Goal: Task Accomplishment & Management: Use online tool/utility

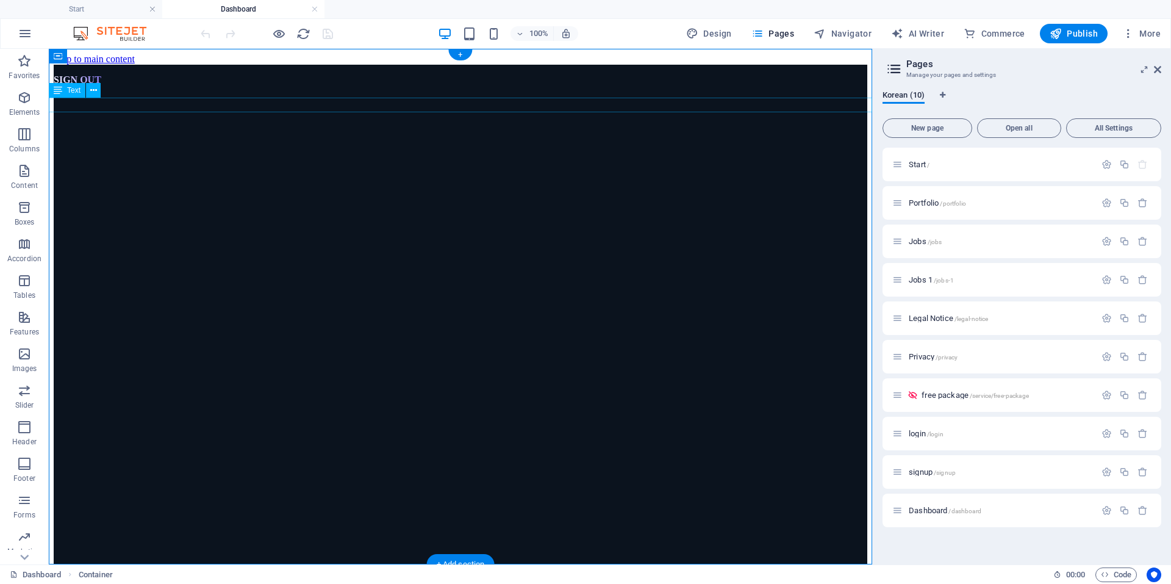
click at [88, 95] on div "SIGN OUT" at bounding box center [461, 80] width 814 height 31
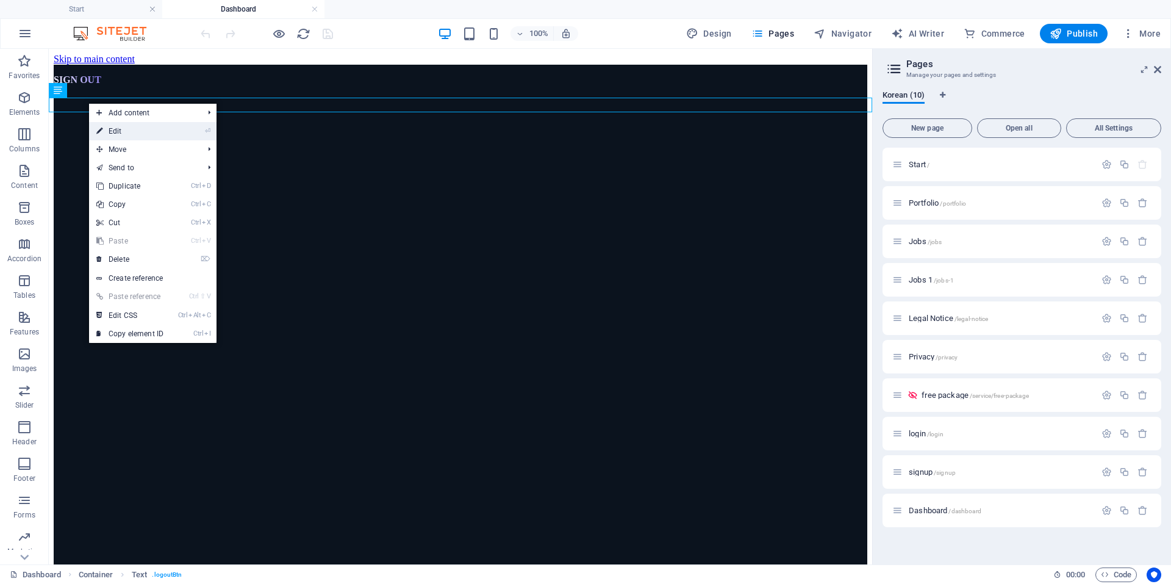
click at [132, 128] on link "⏎ Edit" at bounding box center [130, 131] width 82 height 18
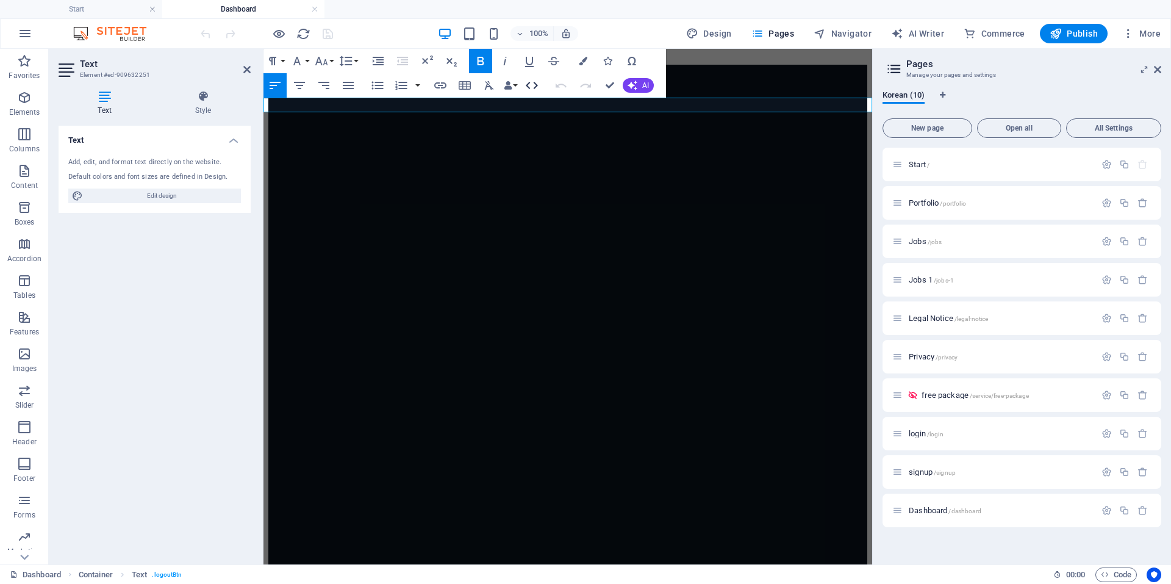
click at [534, 88] on icon "button" at bounding box center [532, 85] width 12 height 7
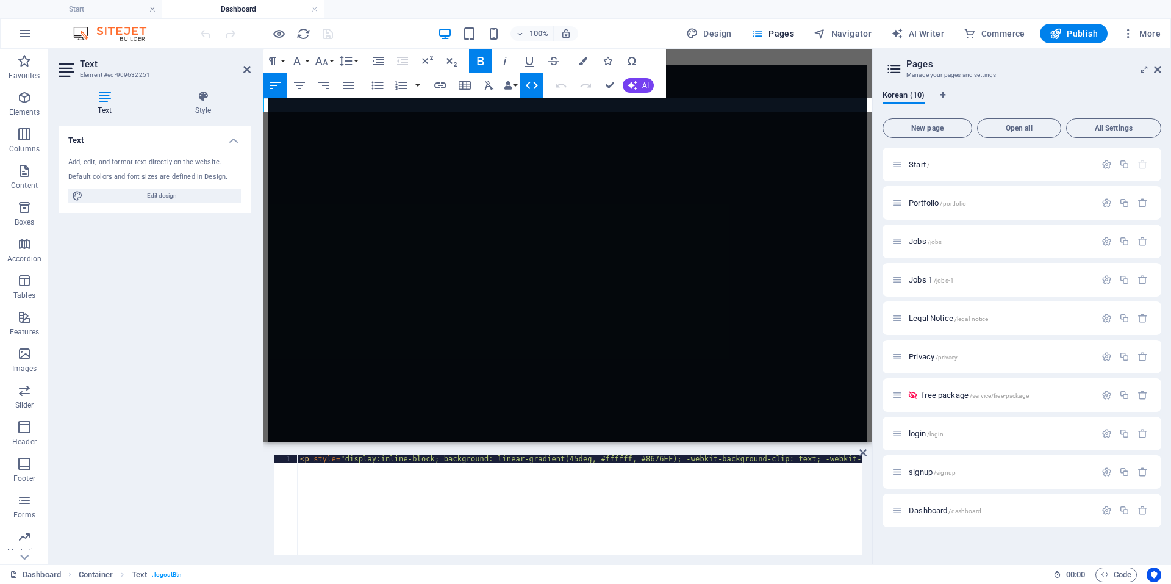
type textarea "<p style="display:inline-block; background: linear-gradient(45deg, #ffffff, #86…"
click at [677, 516] on div "< p style = "display:inline-block; background: linear-gradient(45deg, #ffffff, …" at bounding box center [713, 512] width 831 height 115
click at [567, 462] on div "< p style = "display:inline-block; background: linear-gradient(45deg, #ffffff, …" at bounding box center [447, 512] width 831 height 115
click at [557, 458] on div "< p style = "display:inline-block; background: linear-gradient(45deg, #ffffff, …" at bounding box center [447, 512] width 831 height 115
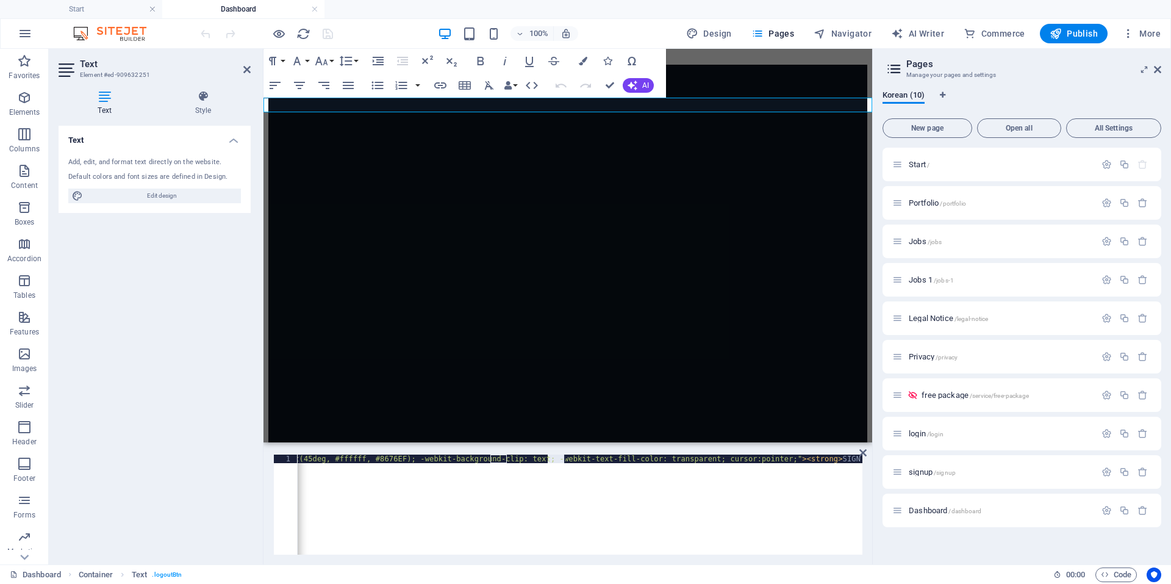
drag, startPoint x: 548, startPoint y: 461, endPoint x: 622, endPoint y: 459, distance: 74.5
click at [622, 459] on div "< p style = "display:inline-block; background: linear-gradient(45deg, #ffffff, …" at bounding box center [447, 512] width 831 height 115
click at [631, 489] on div "< p style = "display:inline-block; background: linear-gradient(45deg, #ffffff, …" at bounding box center [447, 512] width 831 height 115
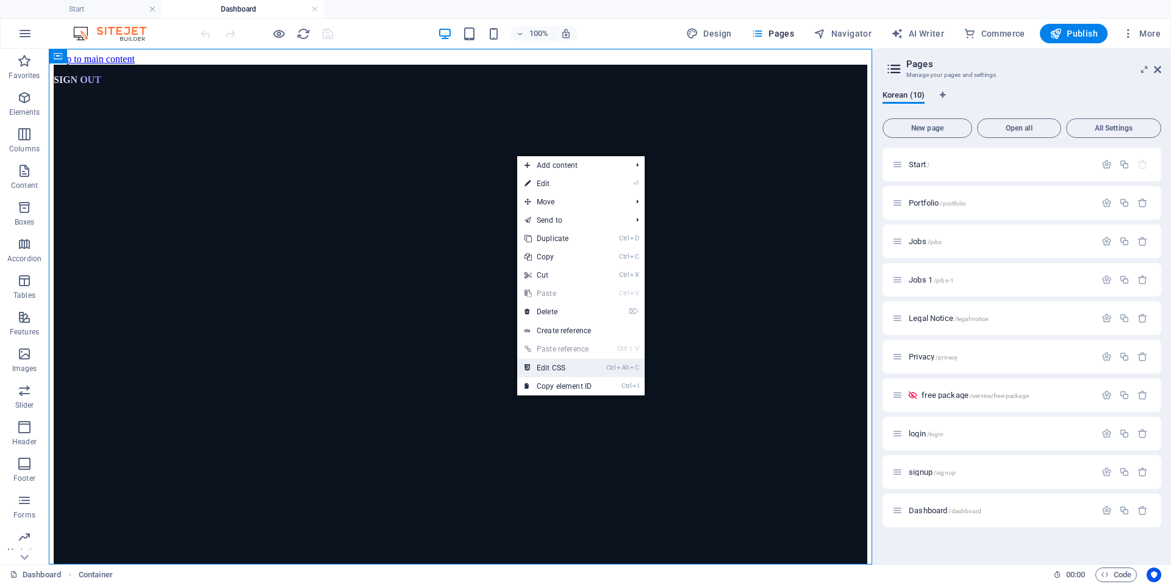
click at [550, 368] on link "Ctrl Alt C Edit CSS" at bounding box center [558, 368] width 82 height 18
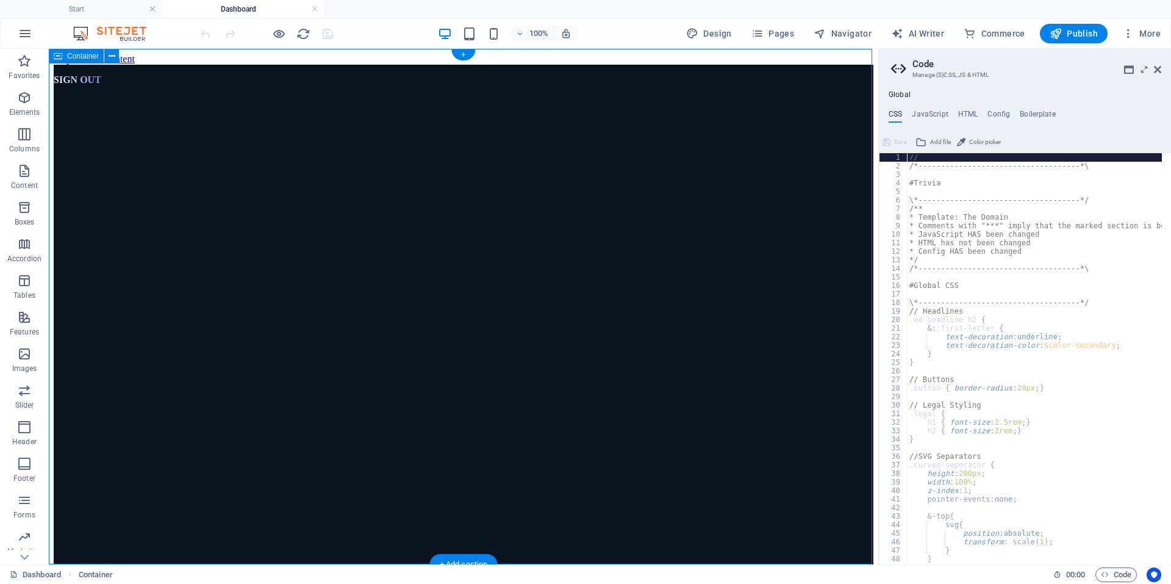
type textarea "overflow: hidden; /* 스크롤 제거 */"
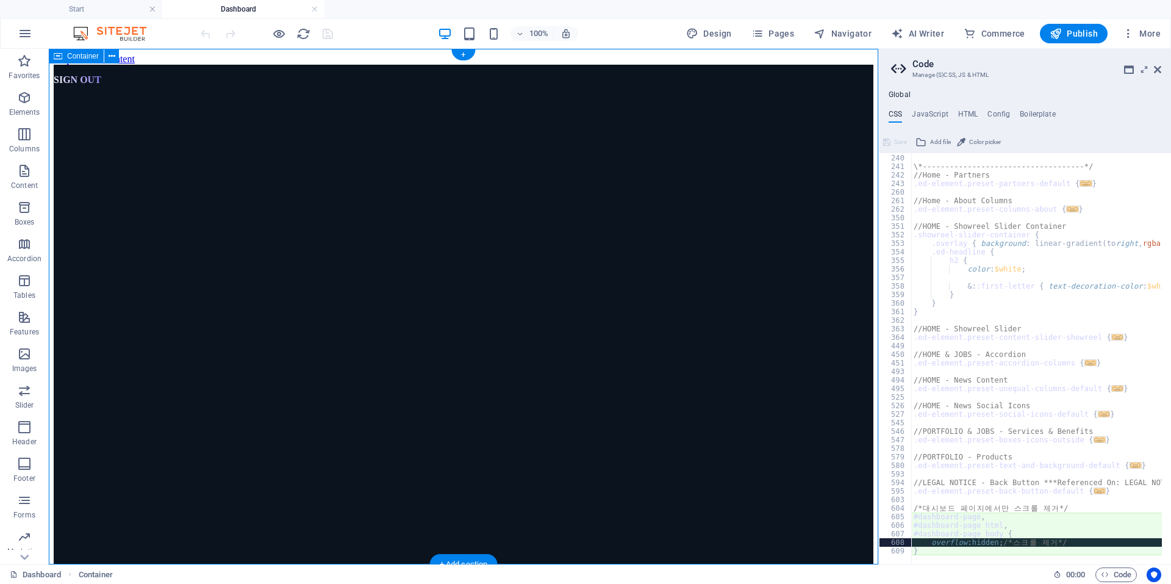
scroll to position [1221, 0]
click at [932, 112] on h4 "JavaScript" at bounding box center [930, 116] width 36 height 13
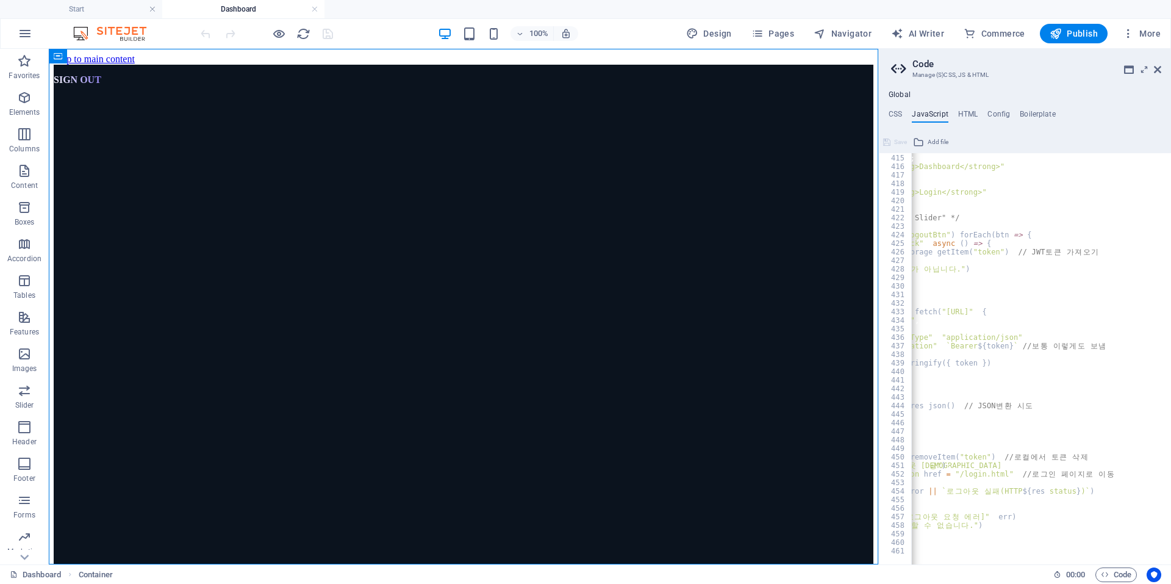
scroll to position [0, 138]
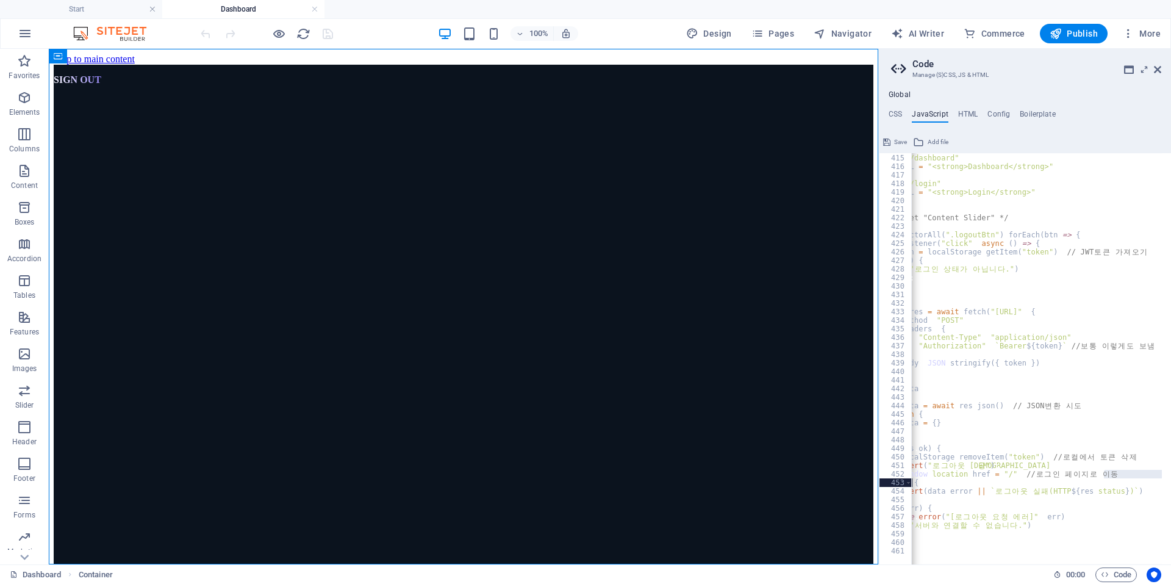
scroll to position [0, 85]
drag, startPoint x: 1053, startPoint y: 476, endPoint x: 1027, endPoint y: 475, distance: 26.2
click at [1034, 475] on div "if ( token ) { btn . href = "/dashboard" ; btn . innerHTML = "<strong>Dashboard…" at bounding box center [1036, 358] width 251 height 411
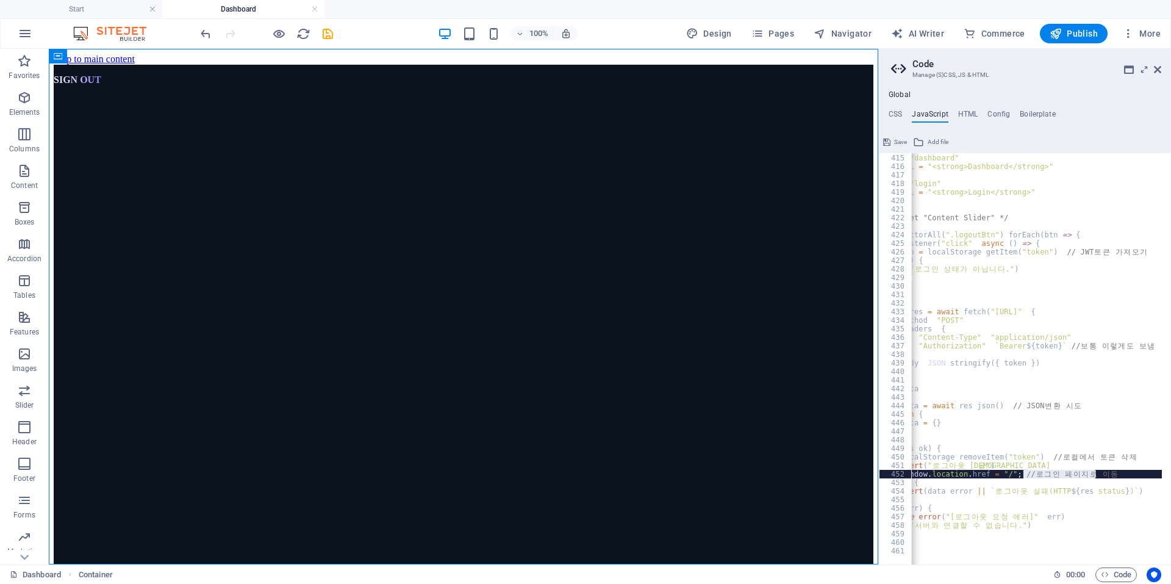
drag, startPoint x: 1101, startPoint y: 472, endPoint x: 1026, endPoint y: 473, distance: 75.0
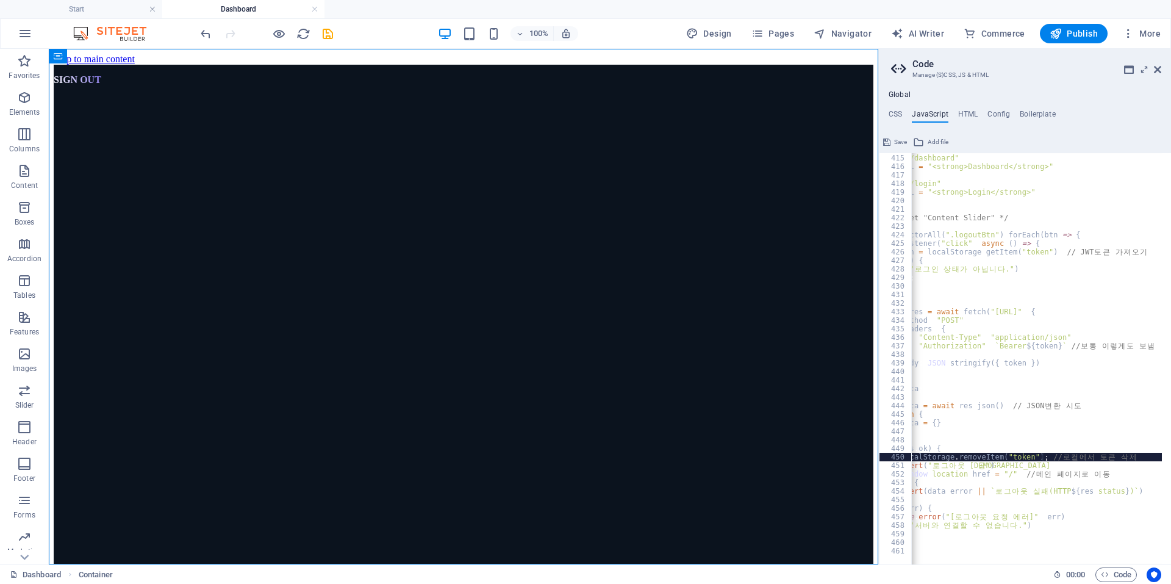
type textarea "localStorage.removeItem("token"); // 로컬에서 토큰 삭제"
click at [0, 0] on span "Publish" at bounding box center [0, 0] width 0 height 0
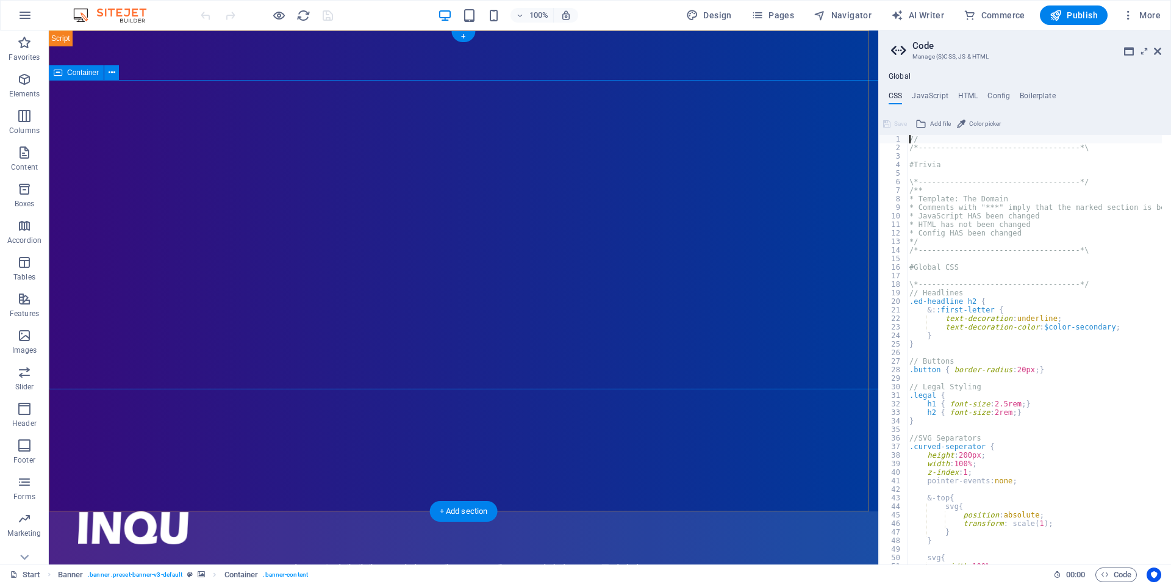
type textarea "@include scroll-down("
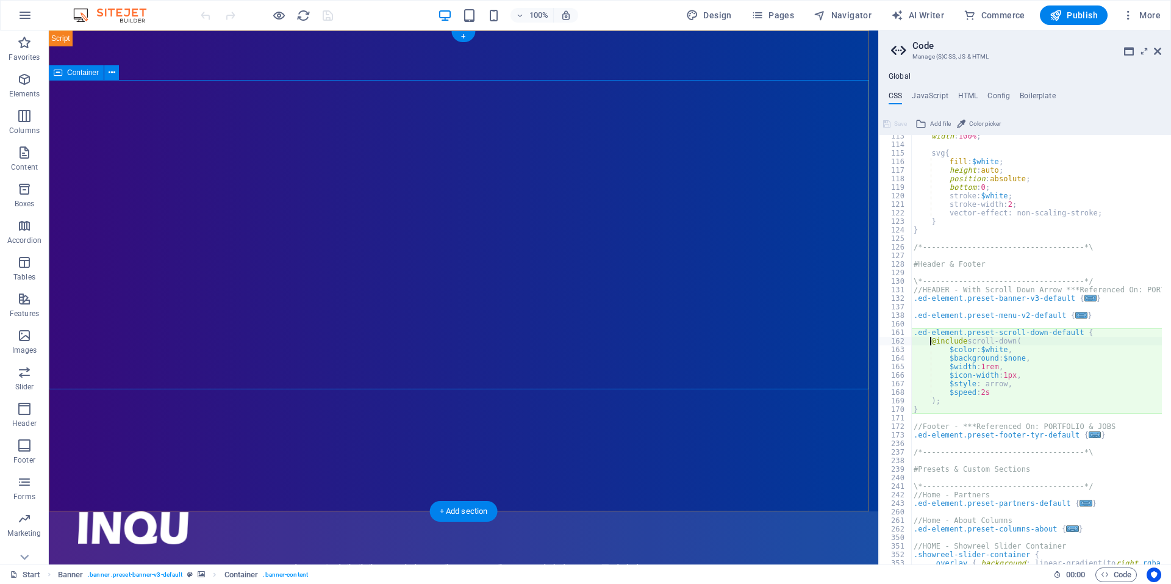
scroll to position [960, 0]
click at [943, 95] on h4 "JavaScript" at bounding box center [930, 98] width 36 height 13
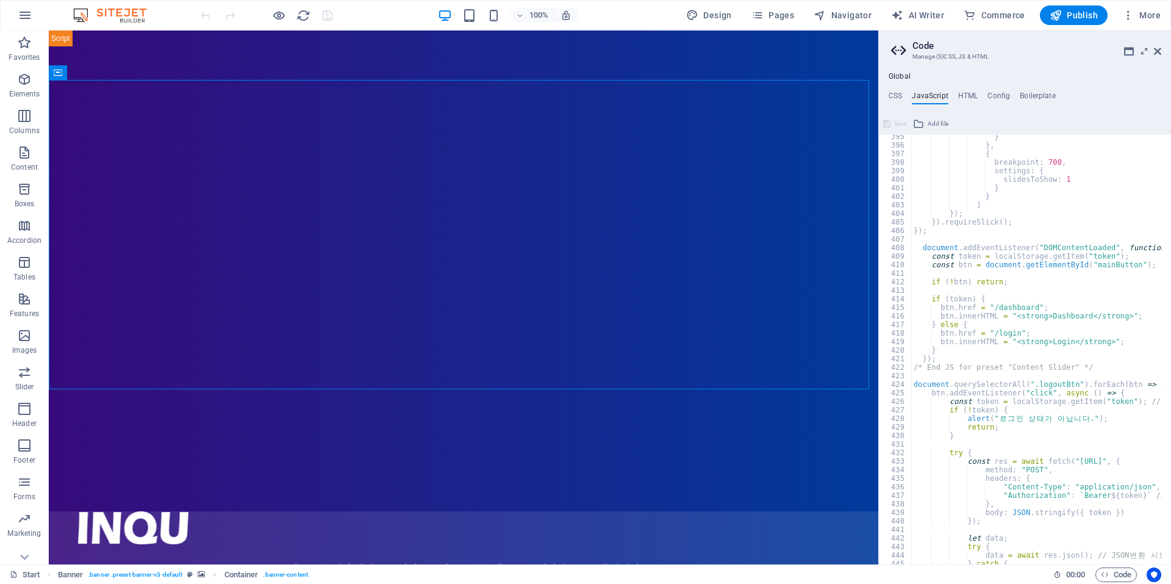
scroll to position [3517, 0]
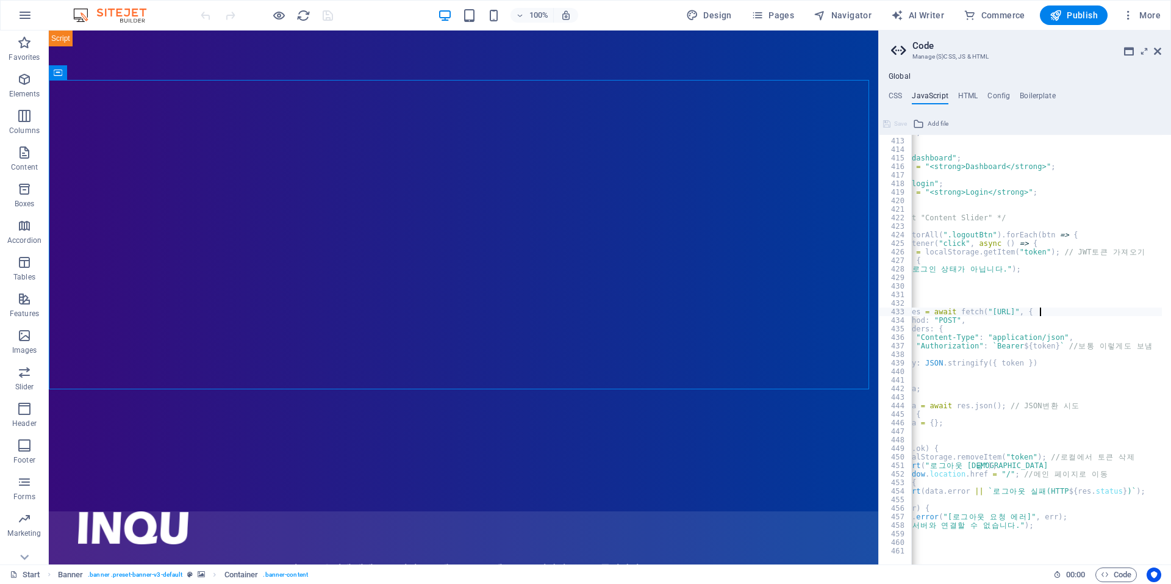
scroll to position [0, 60]
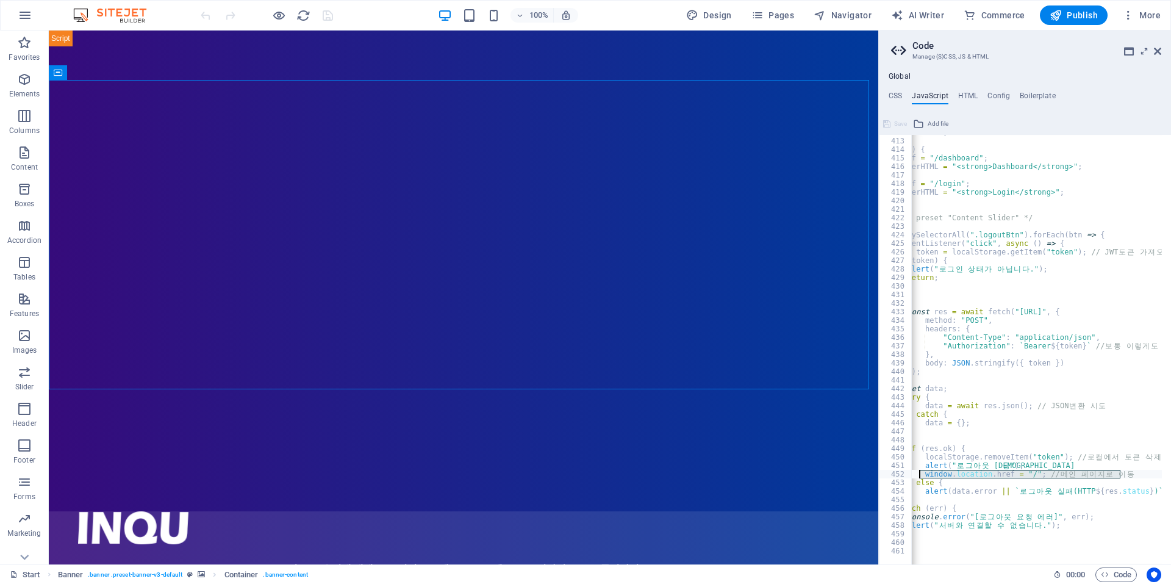
drag, startPoint x: 1131, startPoint y: 473, endPoint x: 918, endPoint y: 475, distance: 213.5
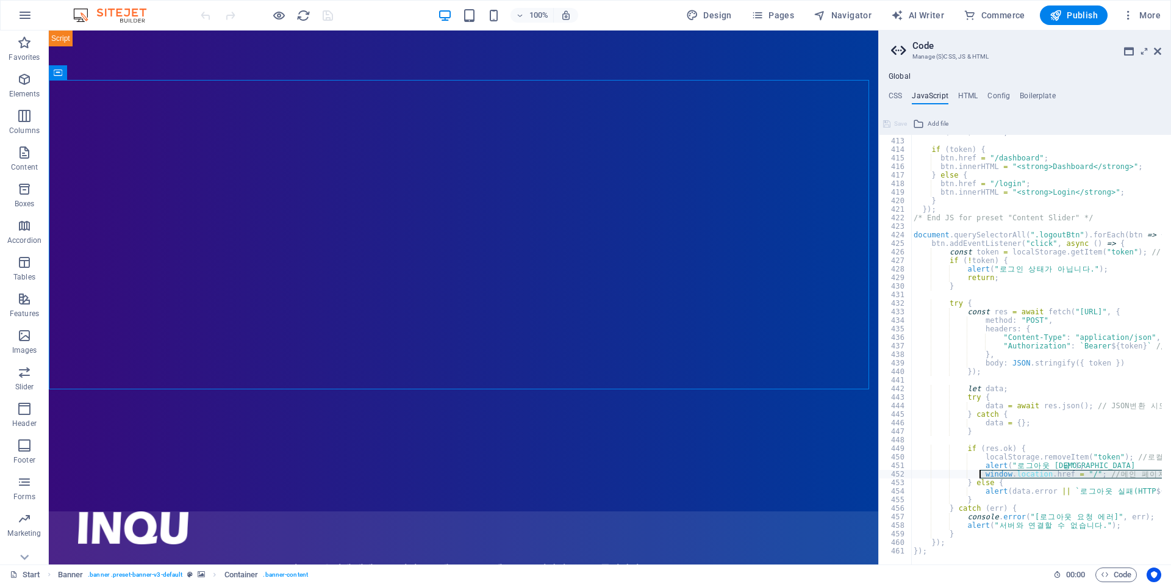
scroll to position [0, 0]
drag, startPoint x: 946, startPoint y: 558, endPoint x: 800, endPoint y: 510, distance: 153.6
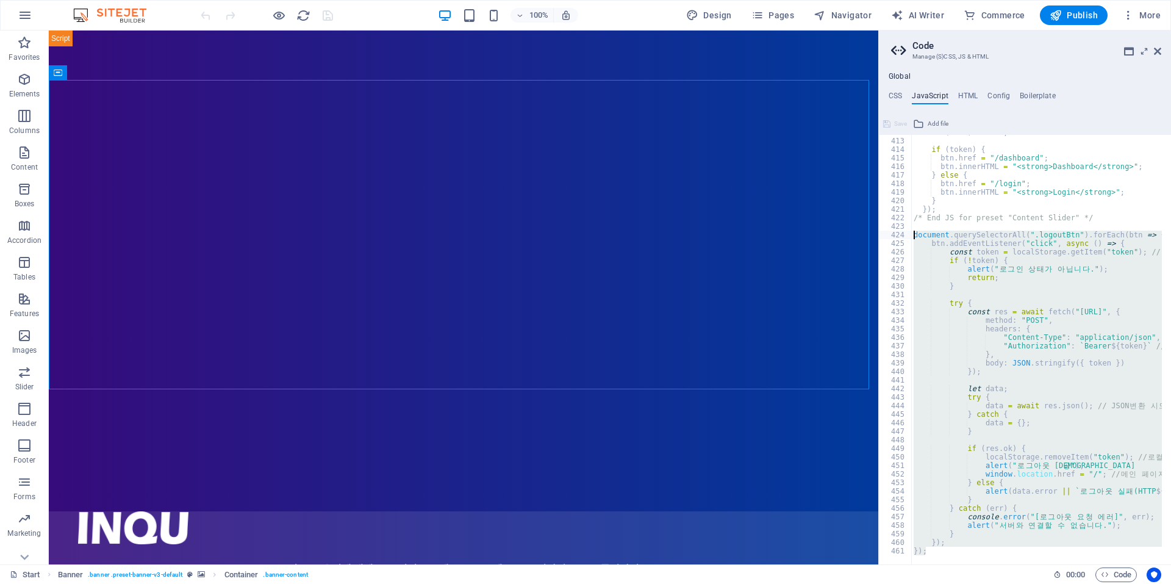
drag, startPoint x: 944, startPoint y: 548, endPoint x: 903, endPoint y: 237, distance: 314.5
click at [903, 237] on div "window.location.href = "/"; // 메인 페이지로 이동 412 413 414 415 416 417 418 419 420 4…" at bounding box center [1025, 349] width 292 height 429
click at [1083, 461] on div "if ( ! btn ) return ; if ( token ) { btn . href = "/dashboard" ; btn . innerHTM…" at bounding box center [1036, 349] width 251 height 429
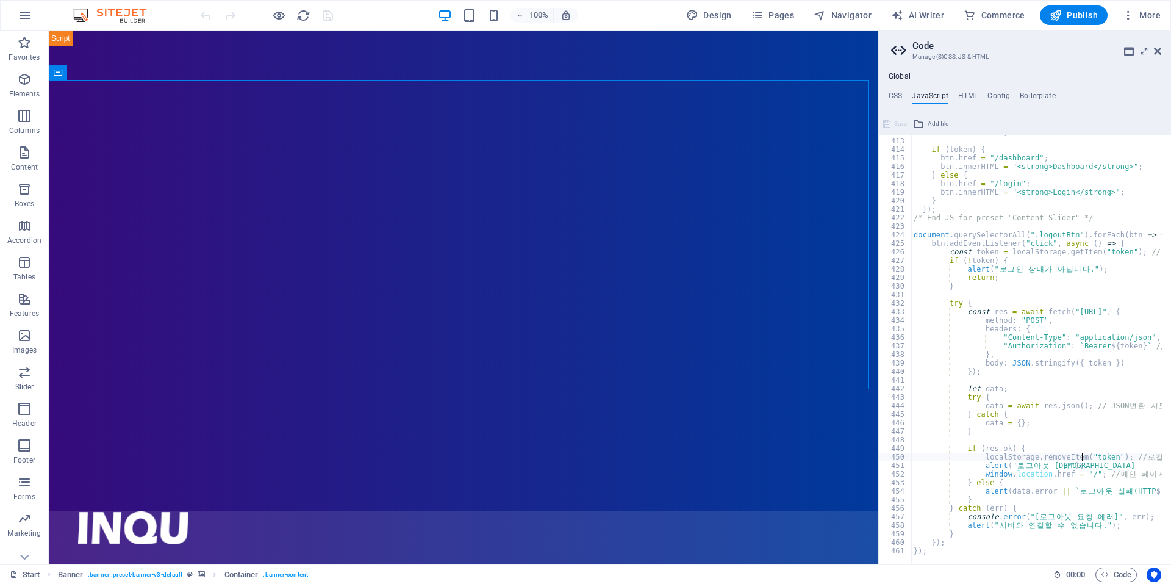
drag, startPoint x: 1083, startPoint y: 464, endPoint x: 885, endPoint y: 462, distance: 198.3
click at [885, 462] on div "alert("로그아웃 성공"); 412 413 414 415 416 417 418 419 420 421 422 423 424 425 426 4…" at bounding box center [1025, 349] width 292 height 429
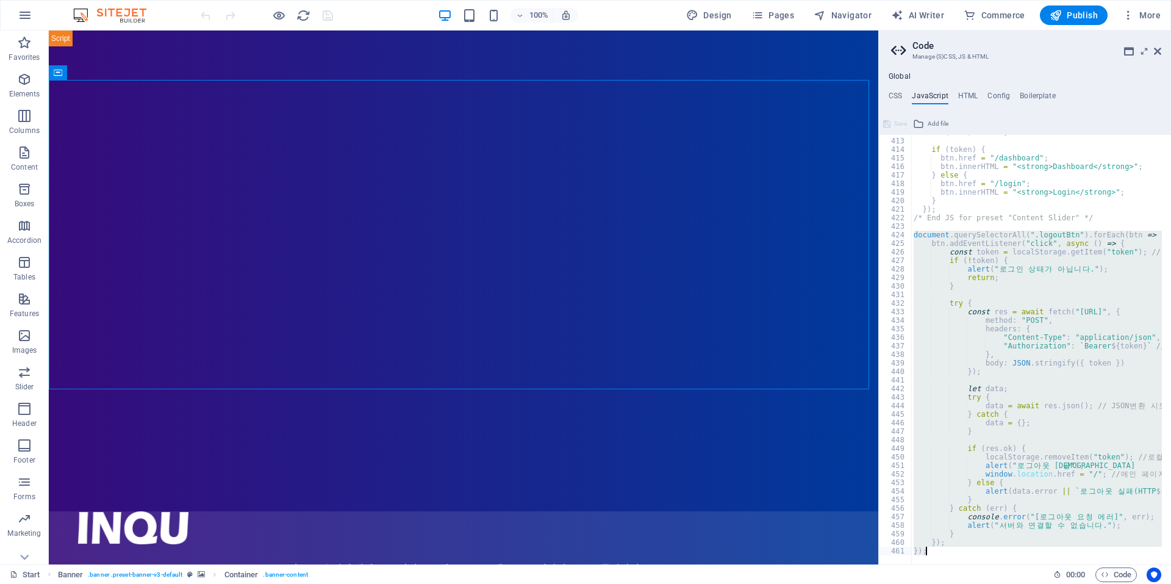
drag, startPoint x: 912, startPoint y: 237, endPoint x: 1071, endPoint y: 584, distance: 382.5
click at [1071, 583] on html "INQU Start Favorites Elements Columns Content Boxes Accordion Tables Features I…" at bounding box center [585, 292] width 1171 height 584
type textarea "}); });"
paste textarea
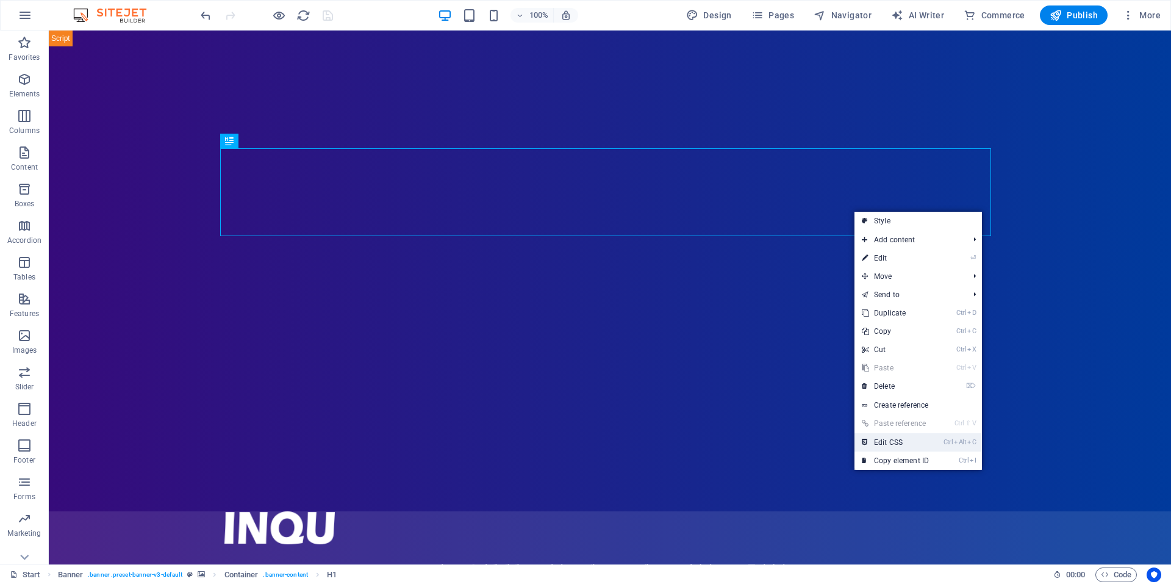
click at [889, 442] on link "Ctrl Alt C Edit CSS" at bounding box center [896, 442] width 82 height 18
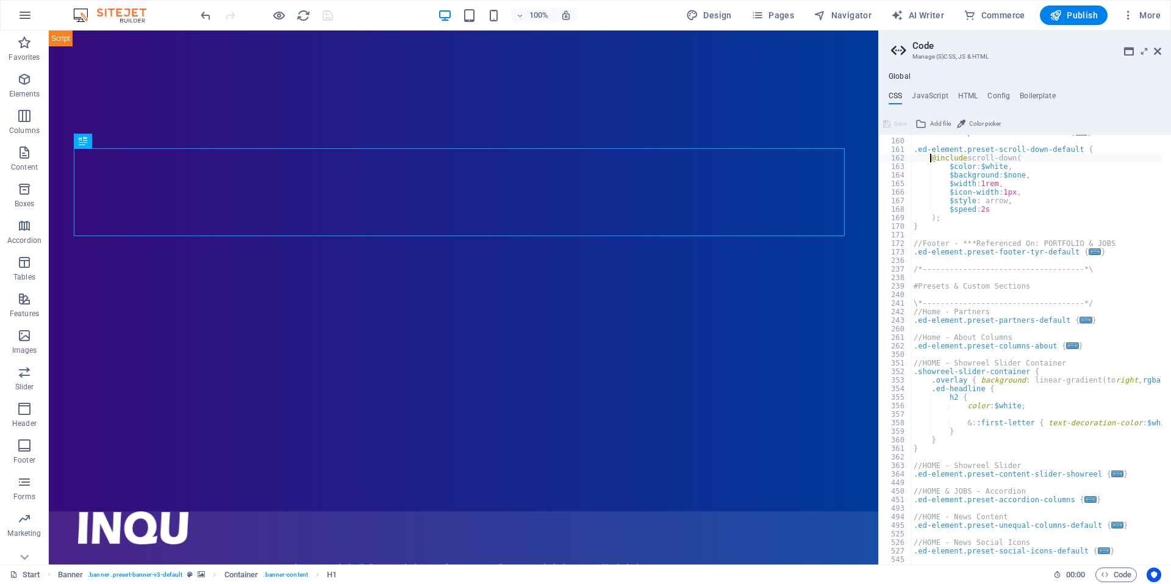
scroll to position [1143, 0]
click at [938, 96] on h4 "JavaScript" at bounding box center [930, 98] width 36 height 13
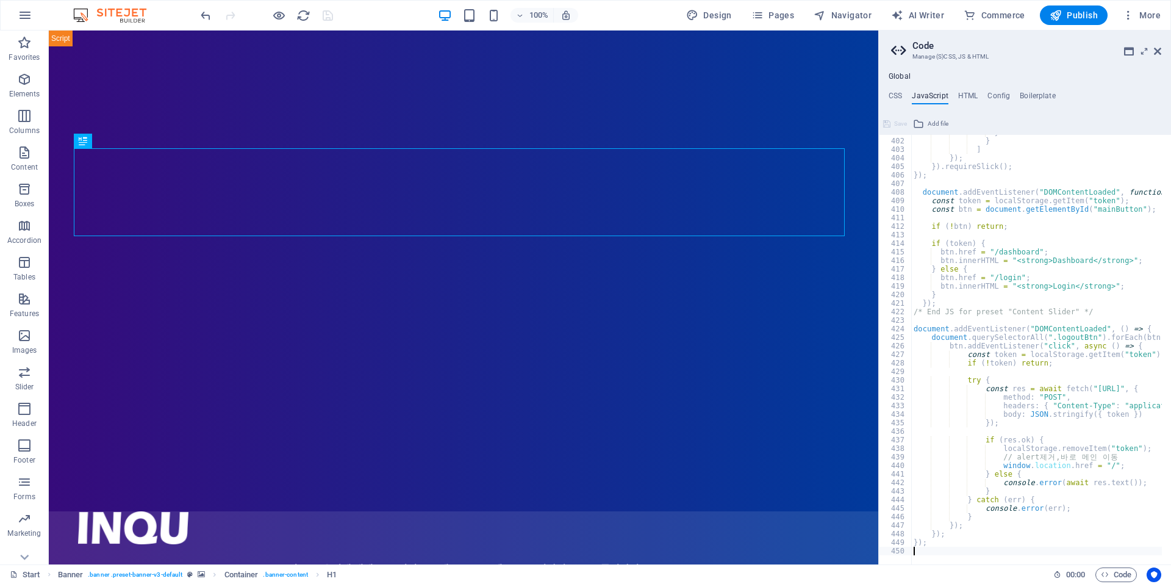
scroll to position [3423, 0]
type textarea "btn.href = "/dashboard";"
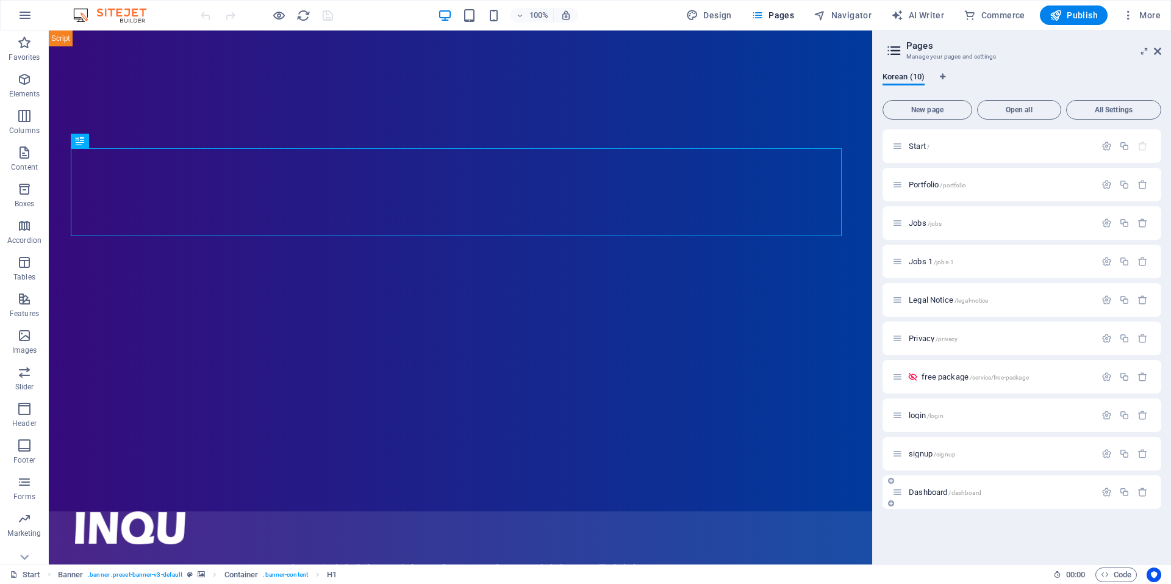
click at [932, 487] on div "Dashboard /dashboard" at bounding box center [994, 492] width 203 height 14
click at [929, 490] on span "Dashboard /dashboard" at bounding box center [945, 491] width 73 height 9
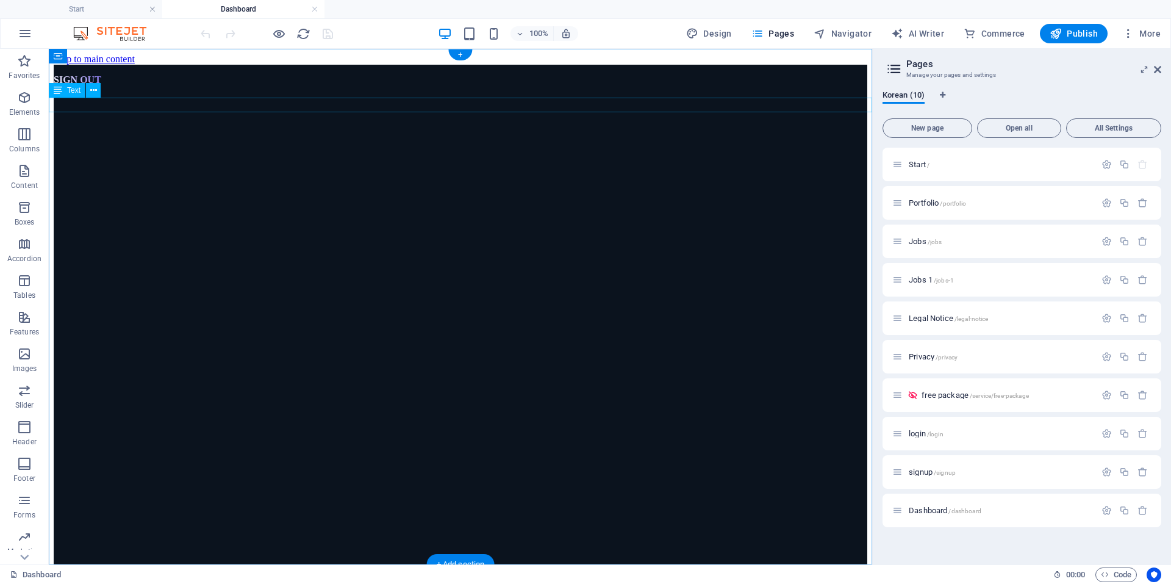
click at [71, 95] on div "SIGN OUT" at bounding box center [461, 80] width 814 height 31
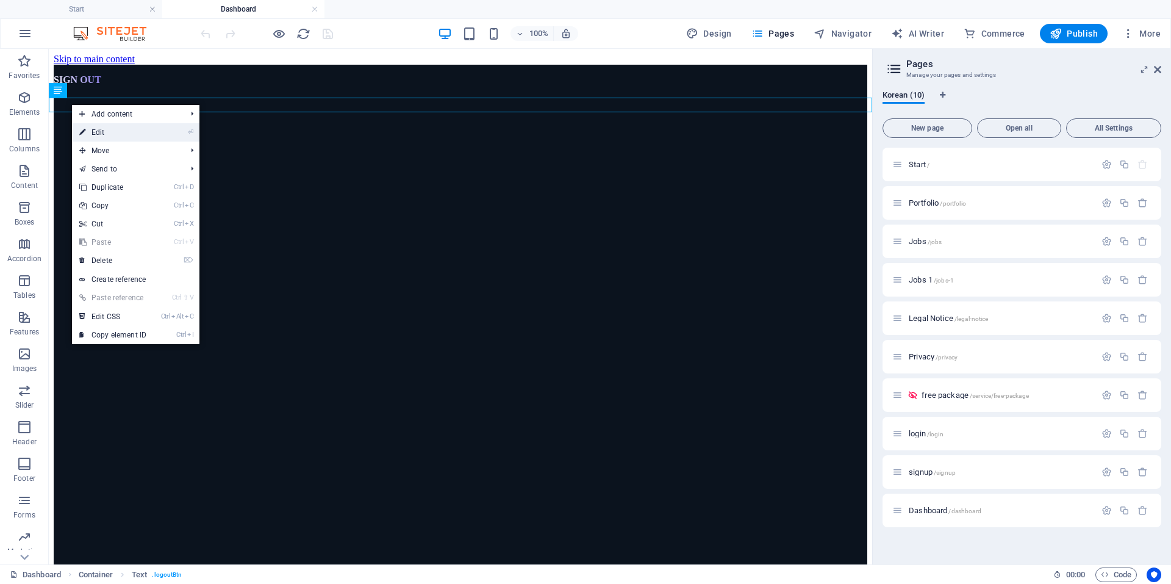
click at [124, 136] on link "⏎ Edit" at bounding box center [113, 132] width 82 height 18
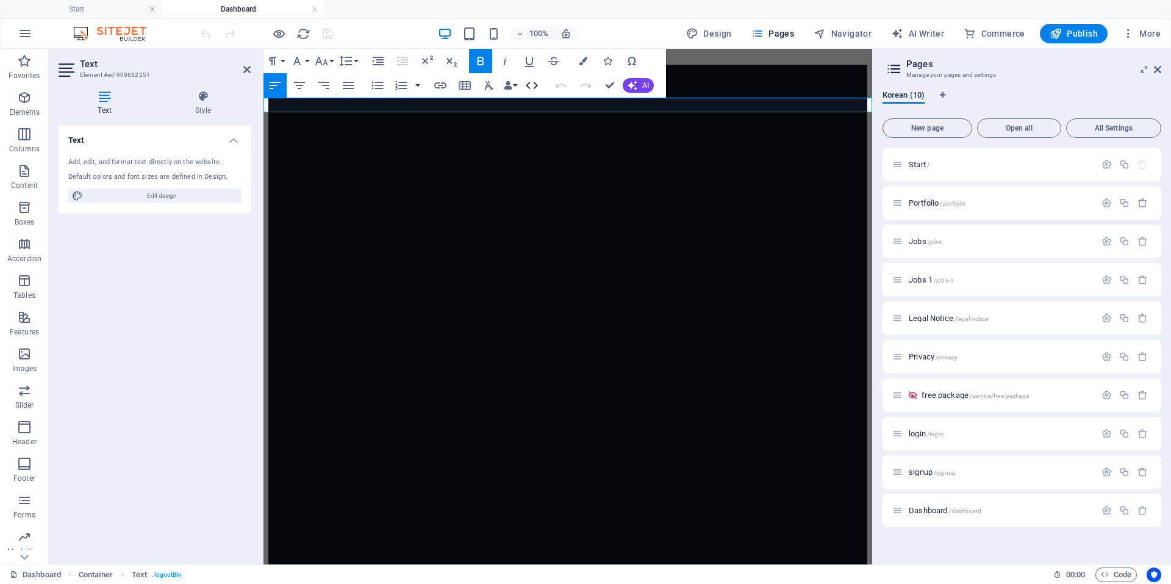
click at [532, 82] on icon "button" at bounding box center [532, 85] width 15 height 15
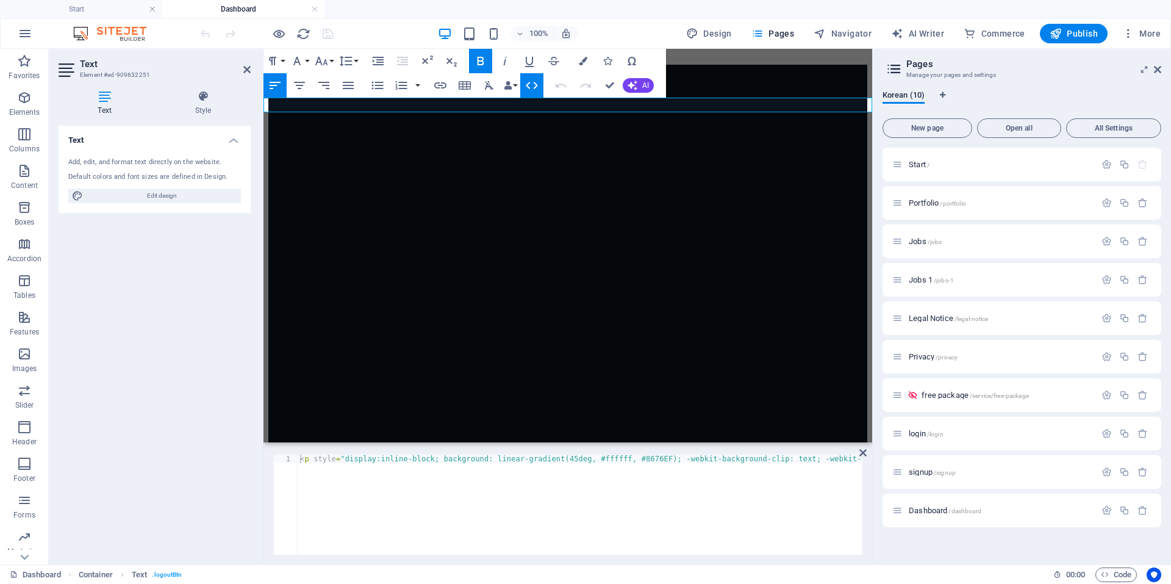
type textarea "<p style="display:inline-block; background: linear-gradient(45deg, #ffffff, #86…"
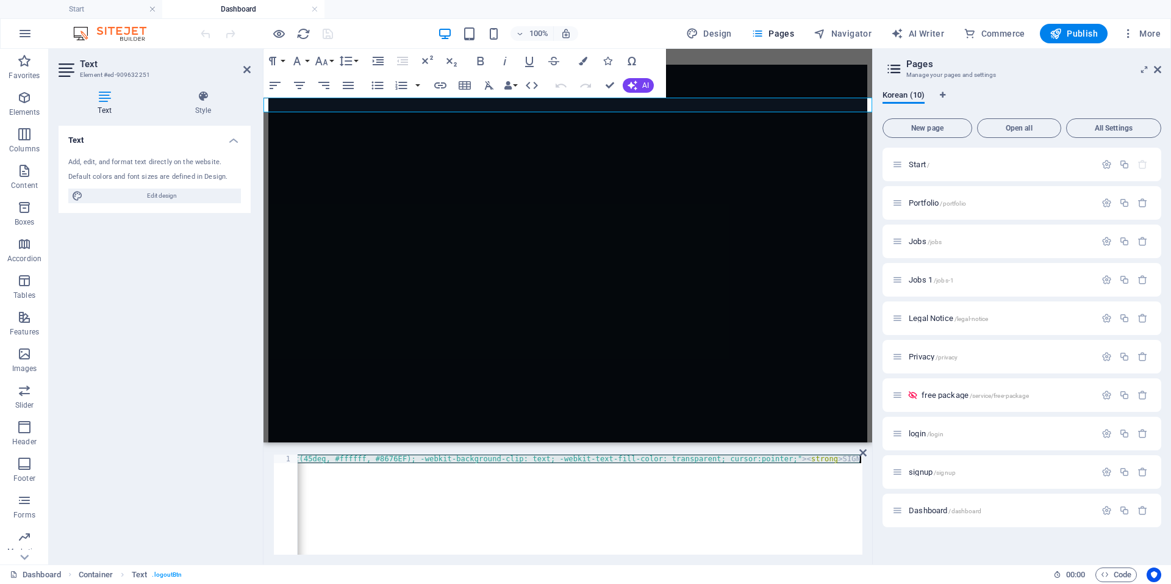
drag, startPoint x: 402, startPoint y: 461, endPoint x: 695, endPoint y: 475, distance: 293.8
click at [695, 475] on div "< p style = "display:inline-block; background: linear-gradient(45deg, #ffffff, …" at bounding box center [447, 512] width 831 height 115
click at [212, 106] on h4 "Style" at bounding box center [203, 103] width 95 height 26
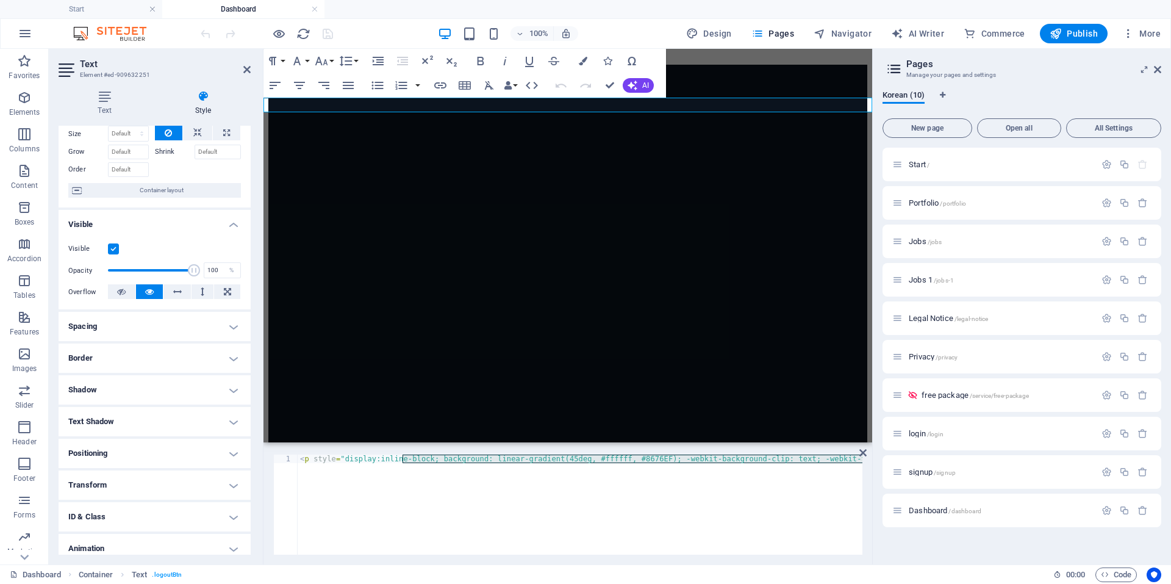
scroll to position [87, 0]
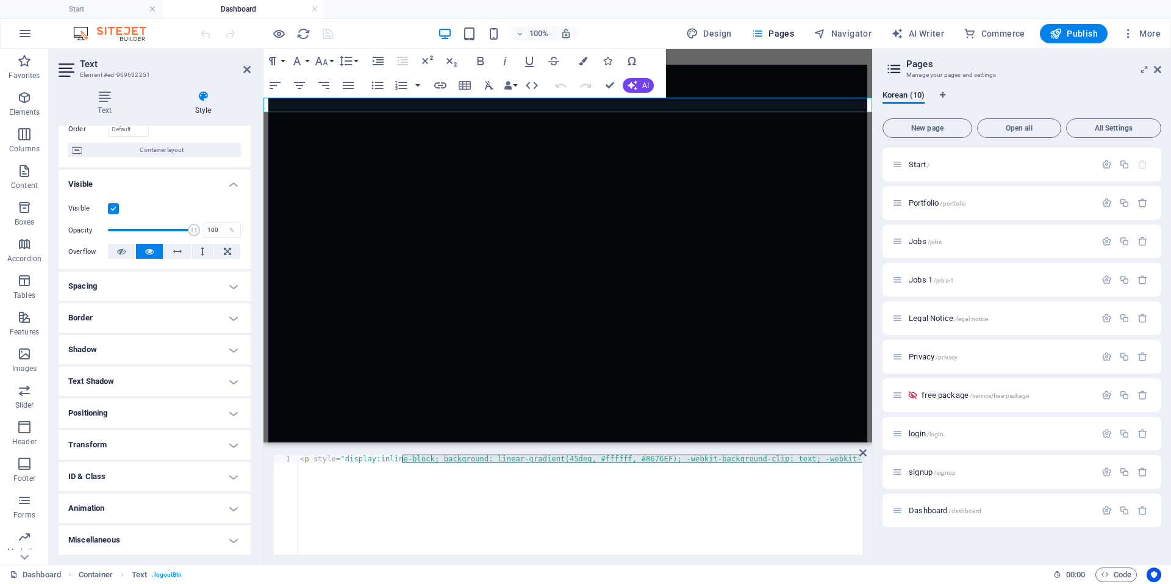
click at [135, 464] on h4 "ID & Class" at bounding box center [155, 476] width 192 height 29
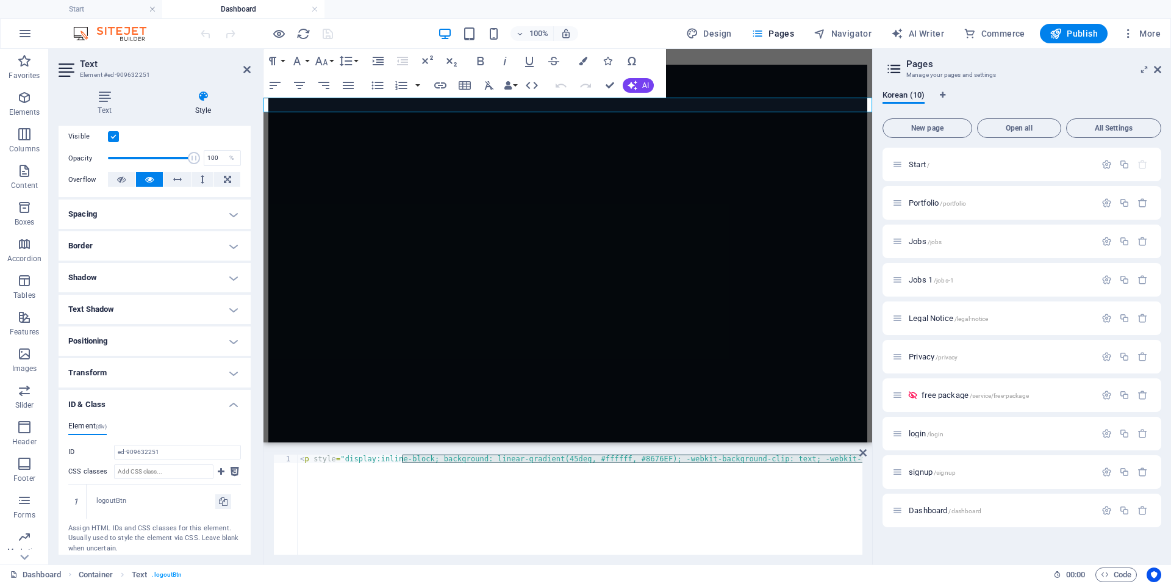
scroll to position [231, 0]
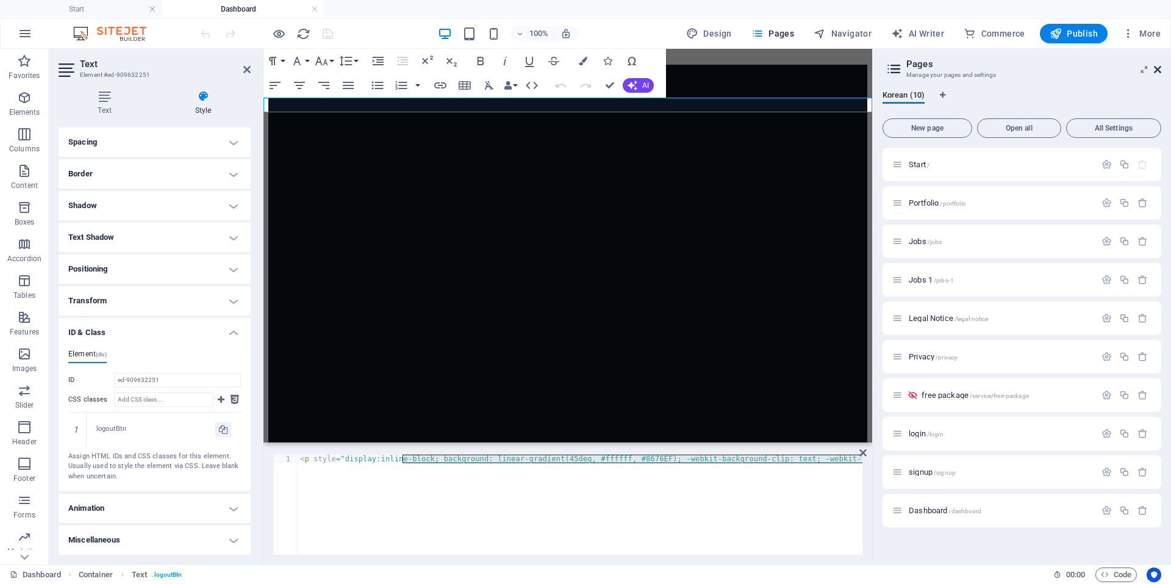
drag, startPoint x: 1155, startPoint y: 68, endPoint x: 744, endPoint y: 123, distance: 414.8
click at [0, 0] on icon at bounding box center [0, 0] width 0 height 0
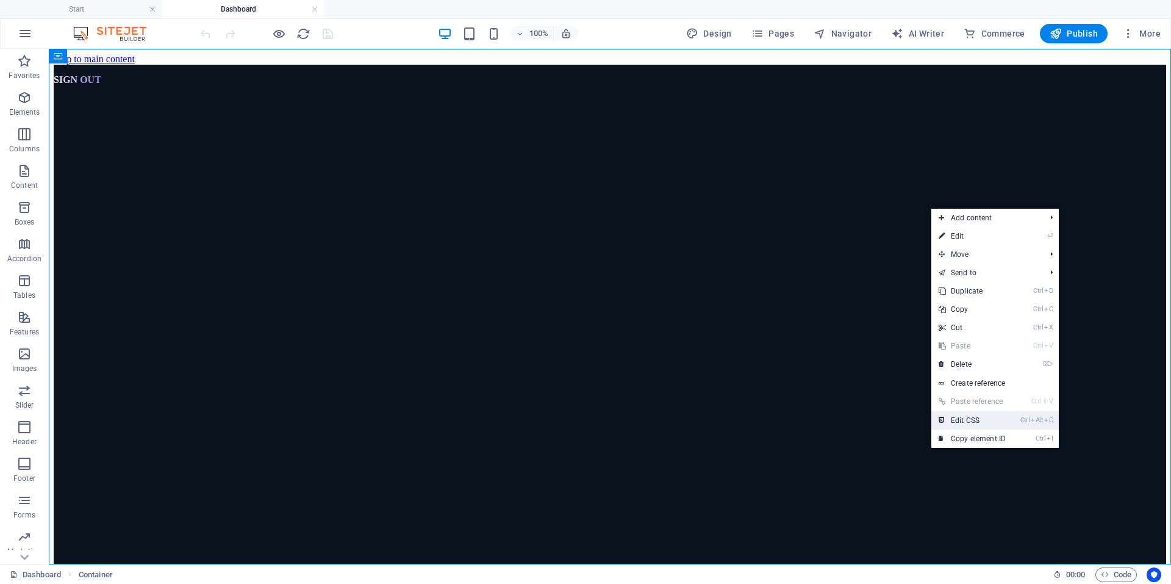
click at [967, 420] on link "Ctrl Alt C Edit CSS" at bounding box center [973, 420] width 82 height 18
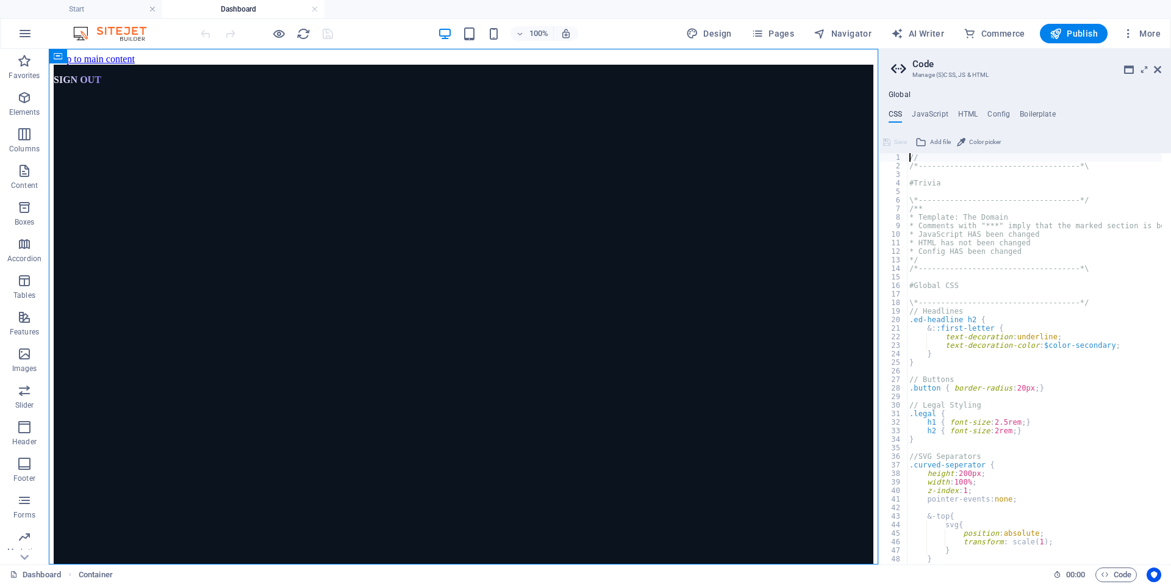
type textarea "overflow: hidden; /* 스크롤 제거 */"
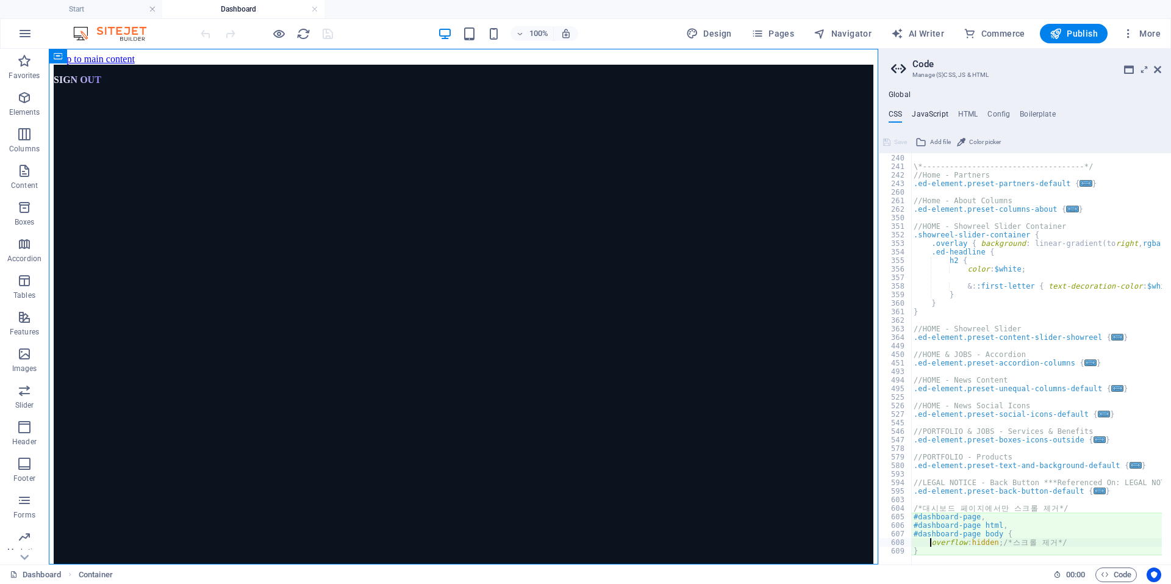
click at [936, 110] on h4 "JavaScript" at bounding box center [930, 116] width 36 height 13
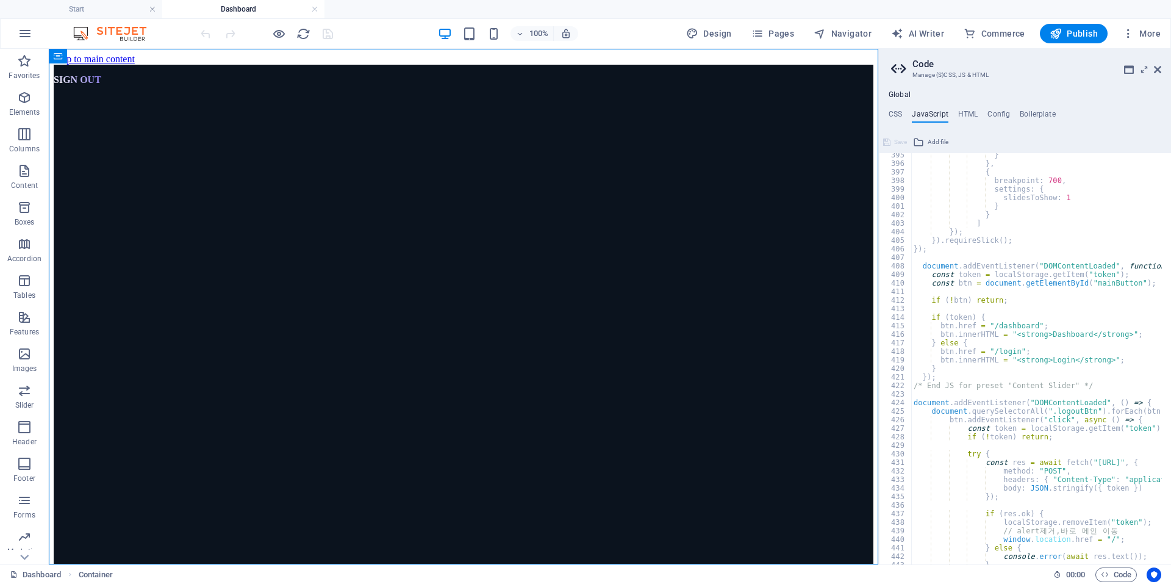
scroll to position [3433, 0]
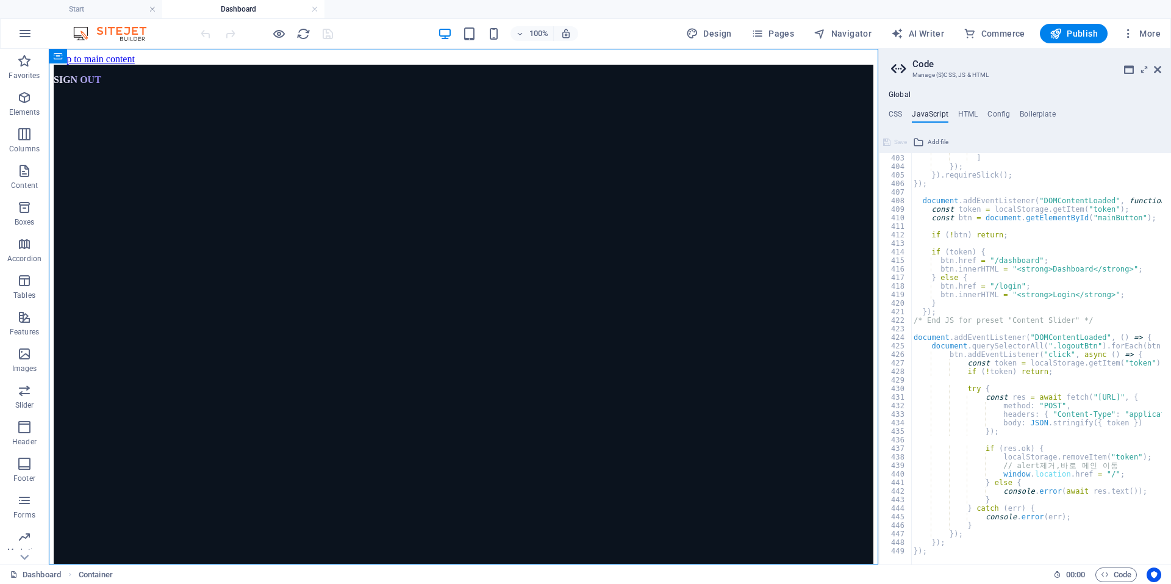
drag, startPoint x: 1082, startPoint y: 395, endPoint x: 1144, endPoint y: 398, distance: 62.9
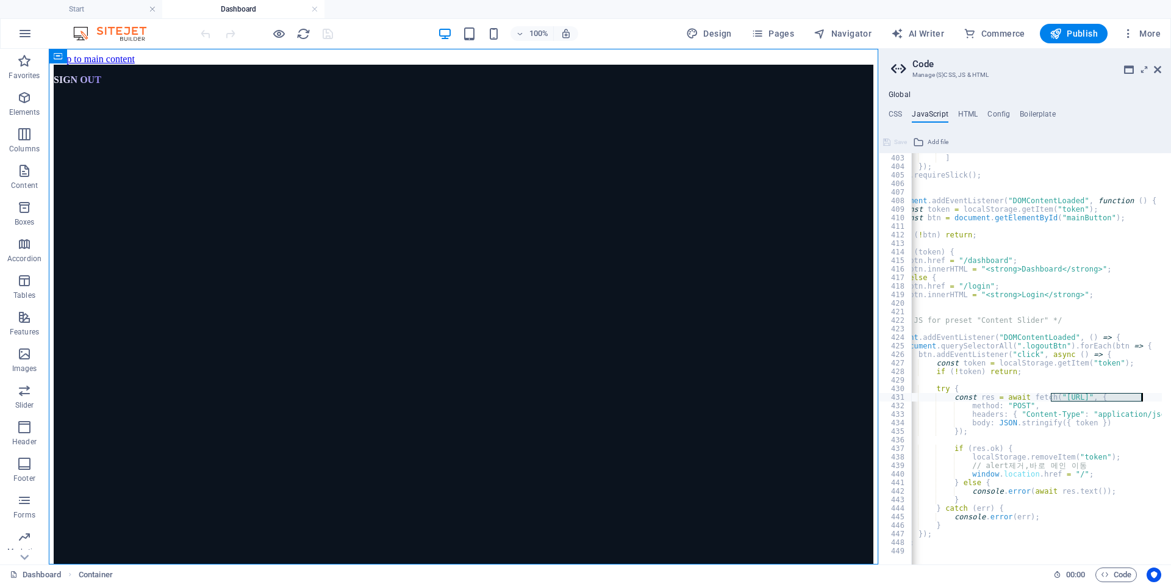
drag, startPoint x: 1081, startPoint y: 397, endPoint x: 1142, endPoint y: 400, distance: 61.1
drag, startPoint x: 1073, startPoint y: 472, endPoint x: 965, endPoint y: 473, distance: 108.0
paste textarea "[URL][DOMAIN_NAME]"
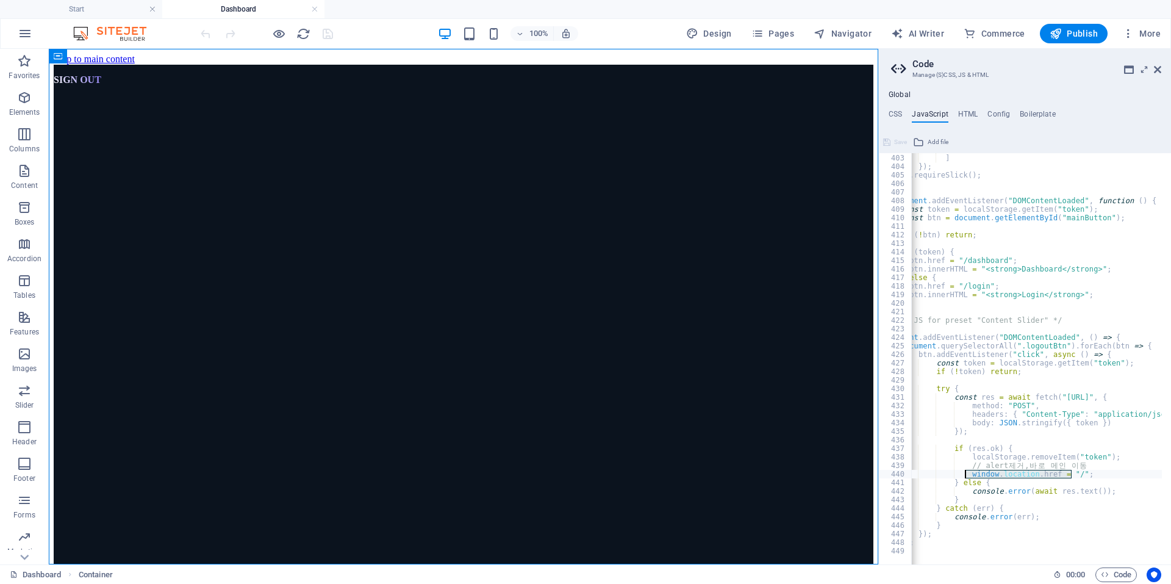
type textarea "window.location.href = "[URL][DOMAIN_NAME]";"
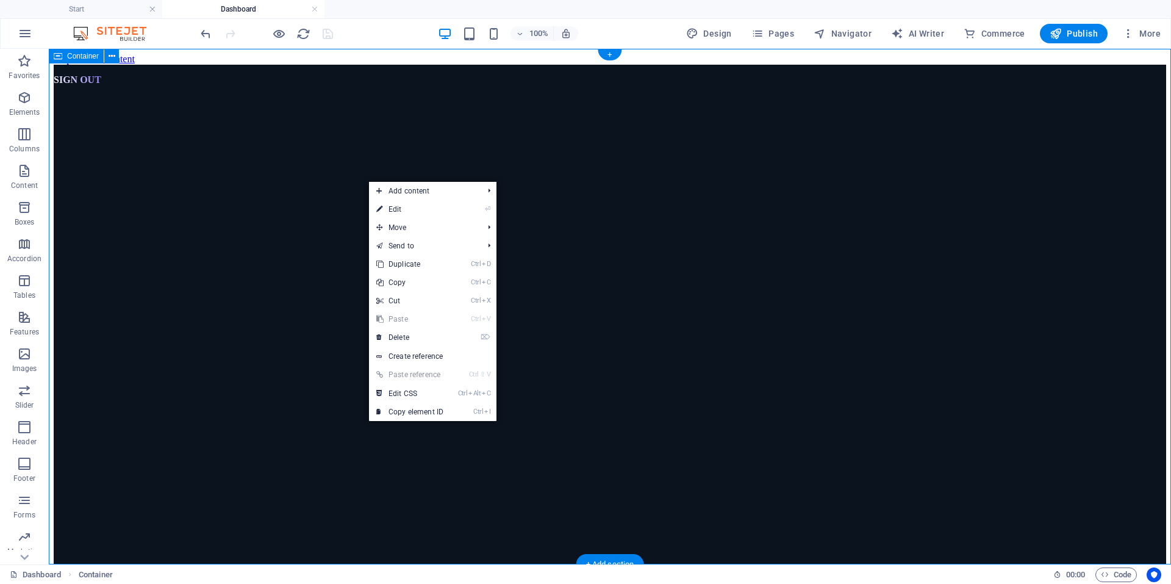
click at [223, 148] on div "SIGN OUT" at bounding box center [610, 323] width 1113 height 516
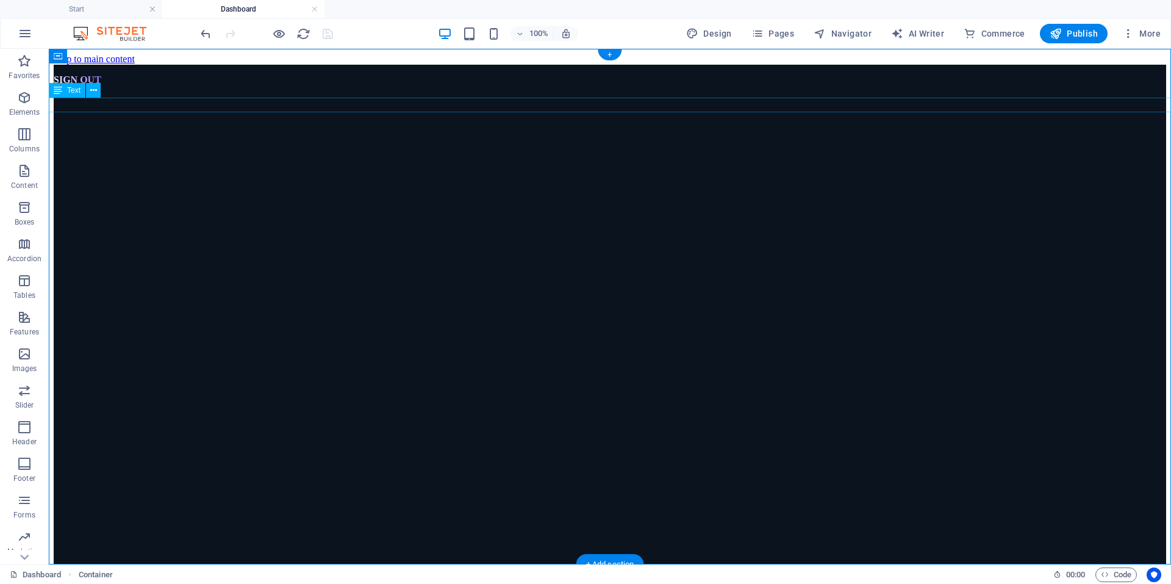
click at [102, 95] on div "SIGN OUT" at bounding box center [610, 80] width 1113 height 31
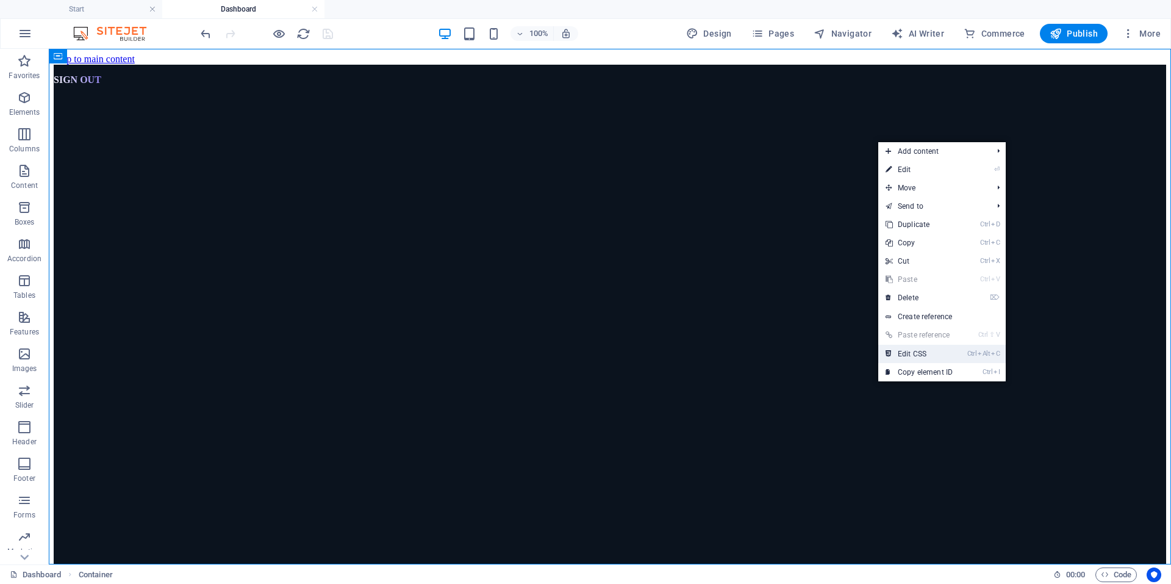
click at [911, 357] on link "Ctrl Alt C Edit CSS" at bounding box center [920, 354] width 82 height 18
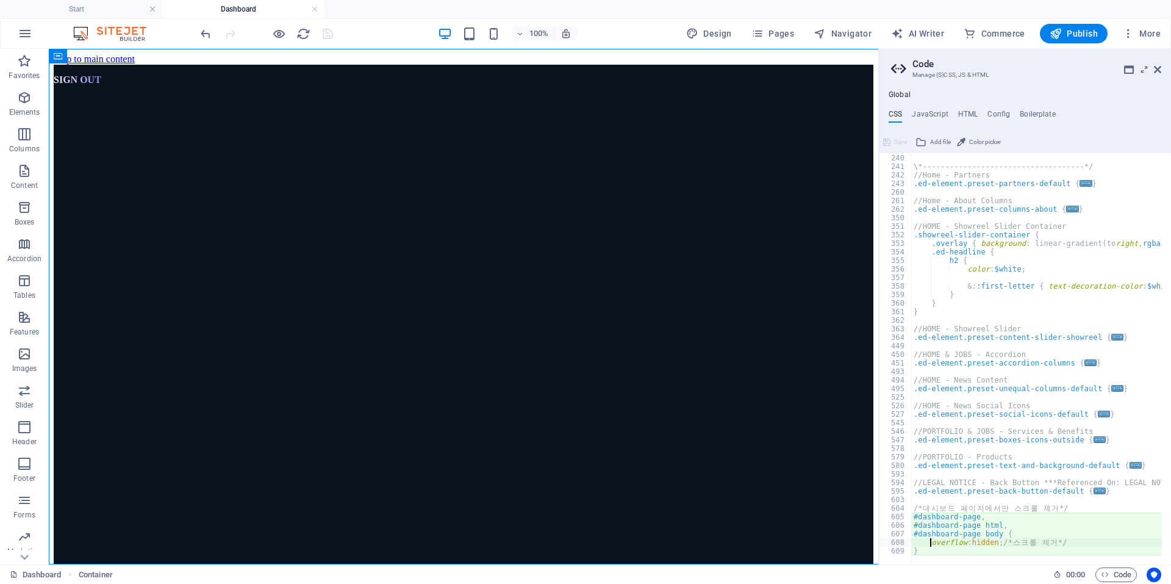
scroll to position [1221, 0]
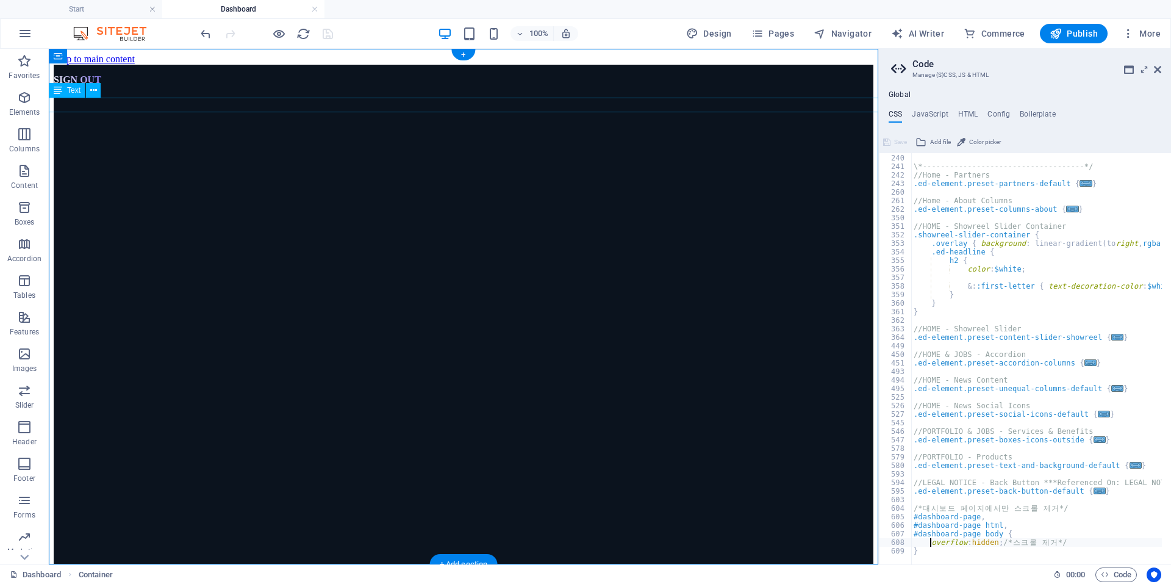
click at [74, 95] on div "SIGN OUT" at bounding box center [464, 80] width 820 height 31
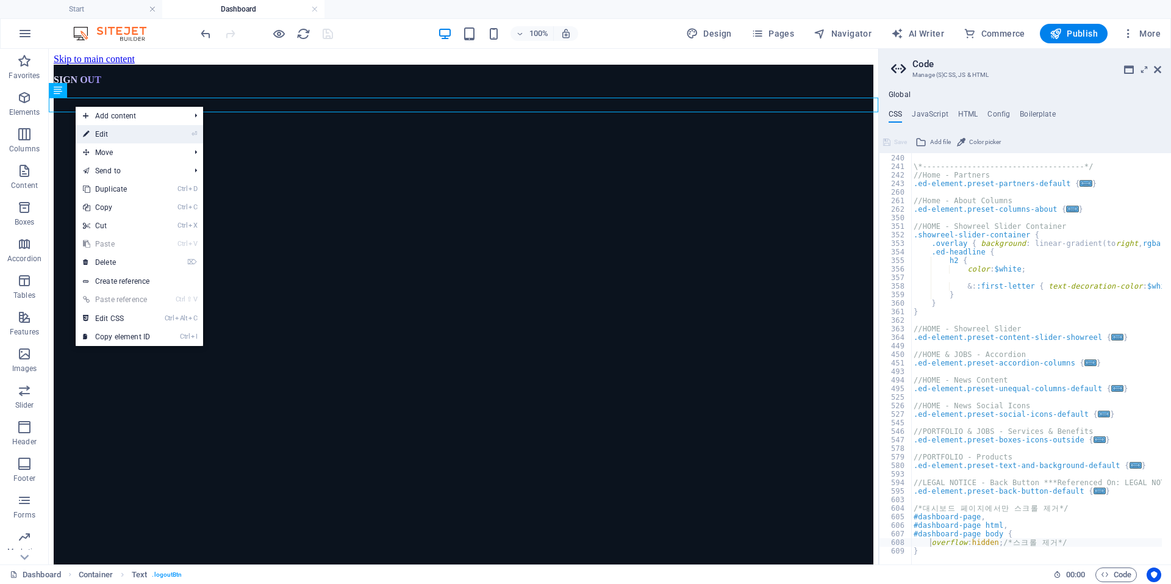
click at [136, 133] on link "⏎ Edit" at bounding box center [117, 134] width 82 height 18
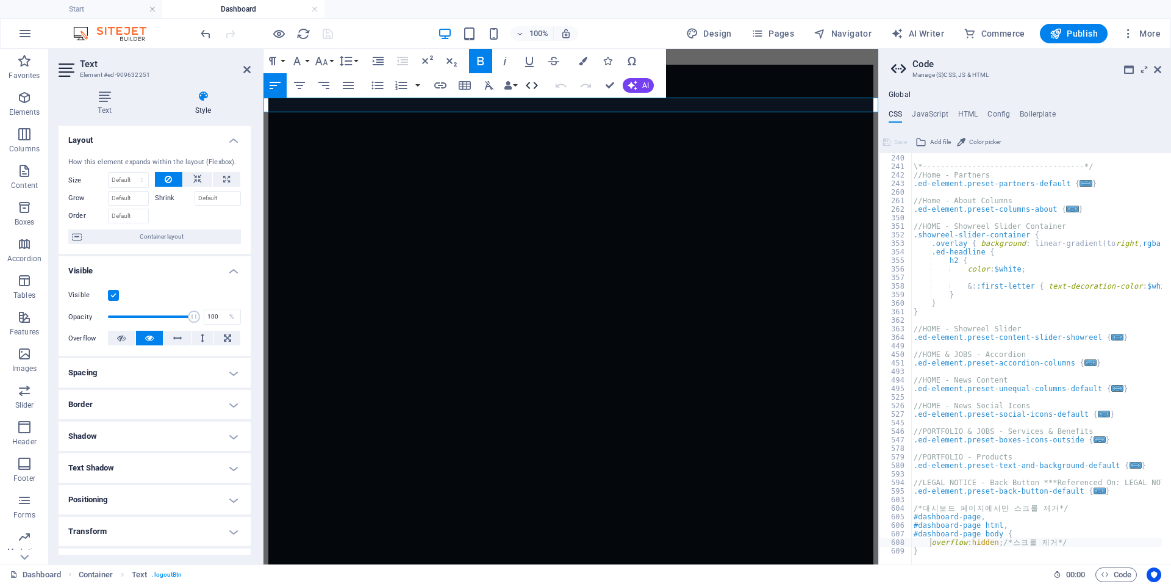
click at [536, 84] on icon "button" at bounding box center [532, 85] width 12 height 7
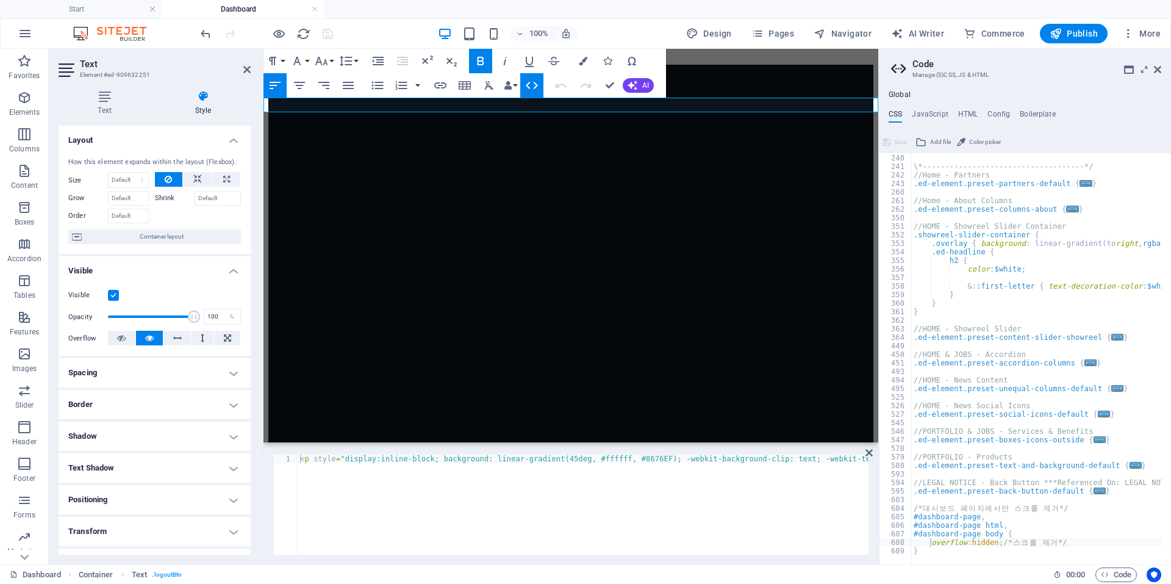
type textarea "<p style="display:inline-block; background: linear-gradient(45deg, #ffffff, #86…"
drag, startPoint x: 448, startPoint y: 516, endPoint x: 686, endPoint y: 494, distance: 238.9
click at [448, 515] on div "< p style = "display:inline-block; background: linear-gradient(45deg, #ffffff, …" at bounding box center [453, 512] width 831 height 115
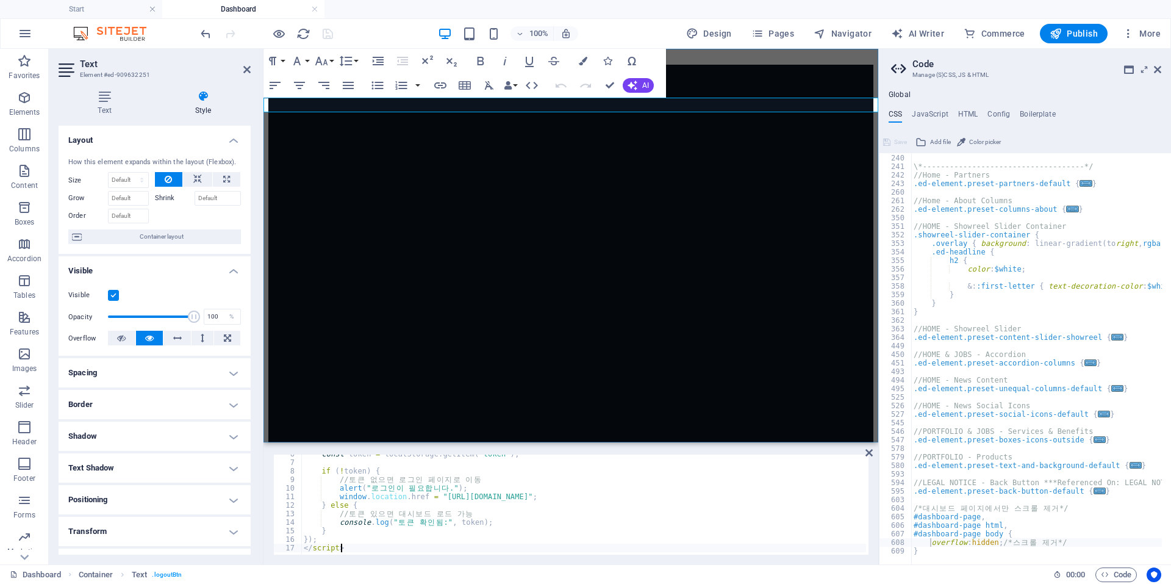
type textarea "</script>"
click at [740, 383] on div "SIGN OUT" at bounding box center [570, 261] width 605 height 393
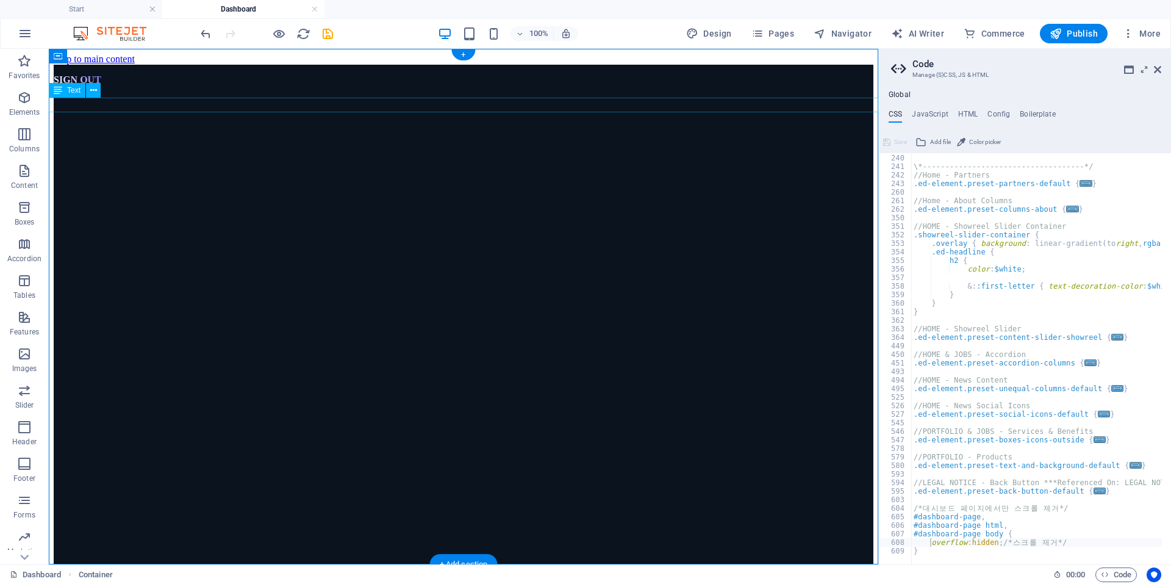
click at [90, 95] on div "SIGN OUT" at bounding box center [464, 80] width 820 height 31
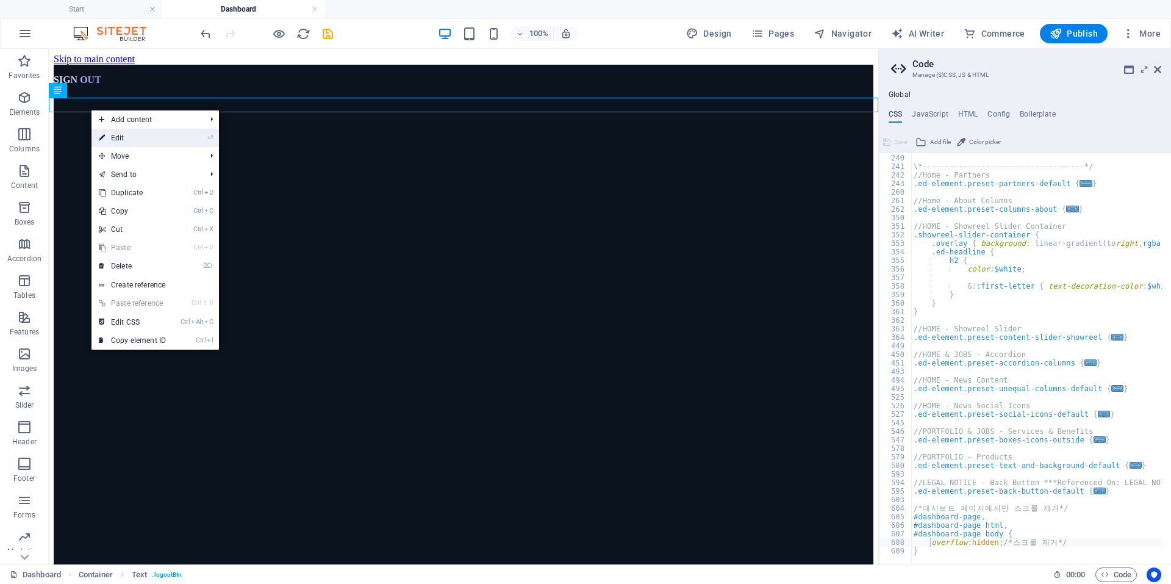
click at [151, 138] on link "⏎ Edit" at bounding box center [133, 138] width 82 height 18
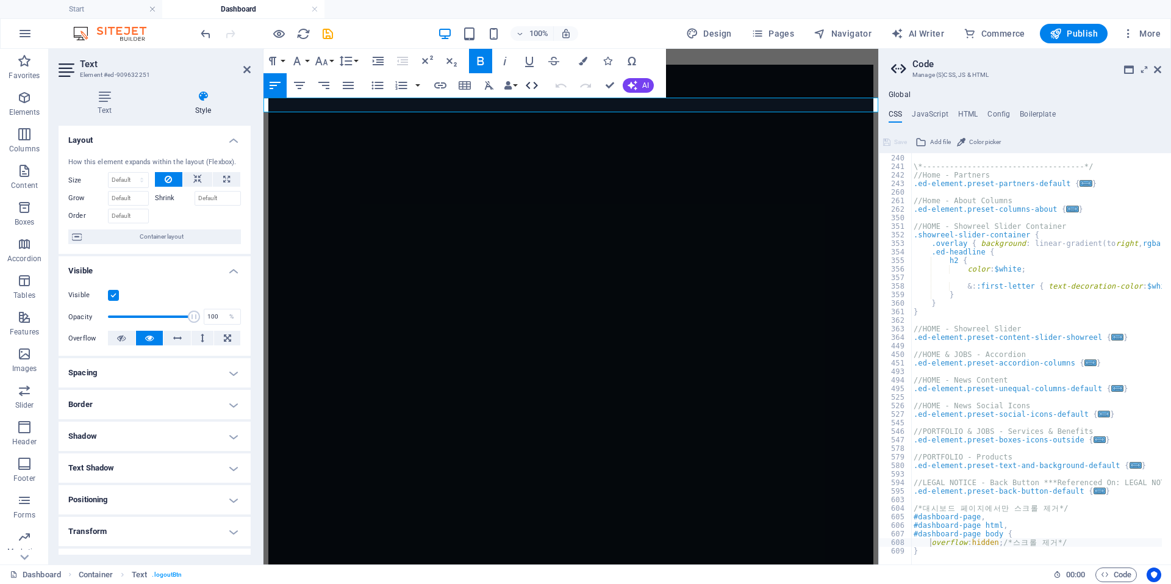
click at [542, 87] on button "HTML" at bounding box center [531, 85] width 23 height 24
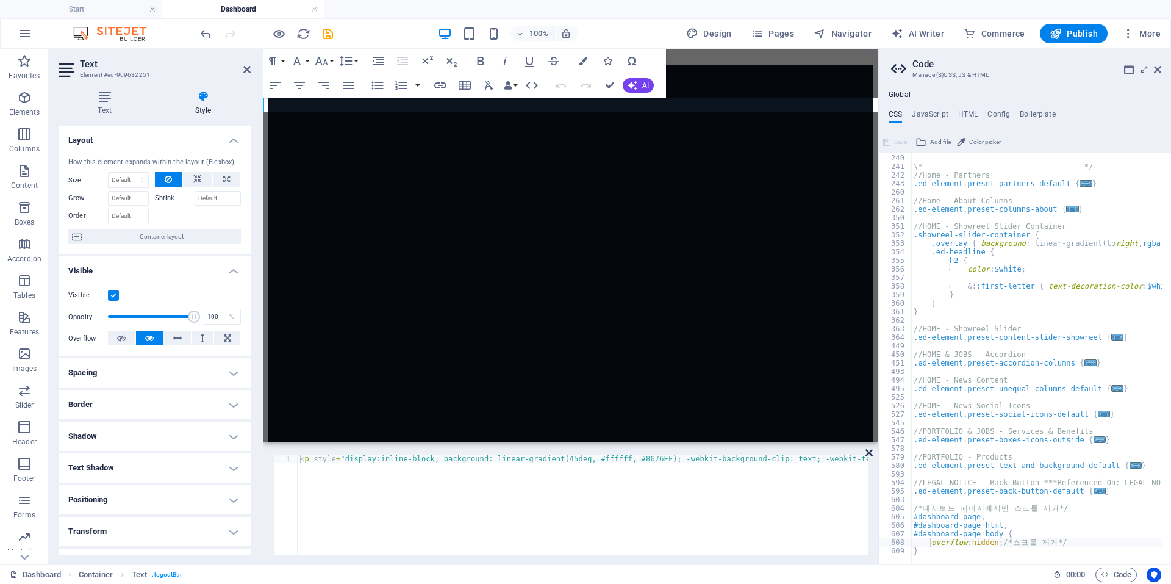
drag, startPoint x: 871, startPoint y: 453, endPoint x: 343, endPoint y: 278, distance: 555.4
click at [871, 453] on icon at bounding box center [869, 453] width 7 height 10
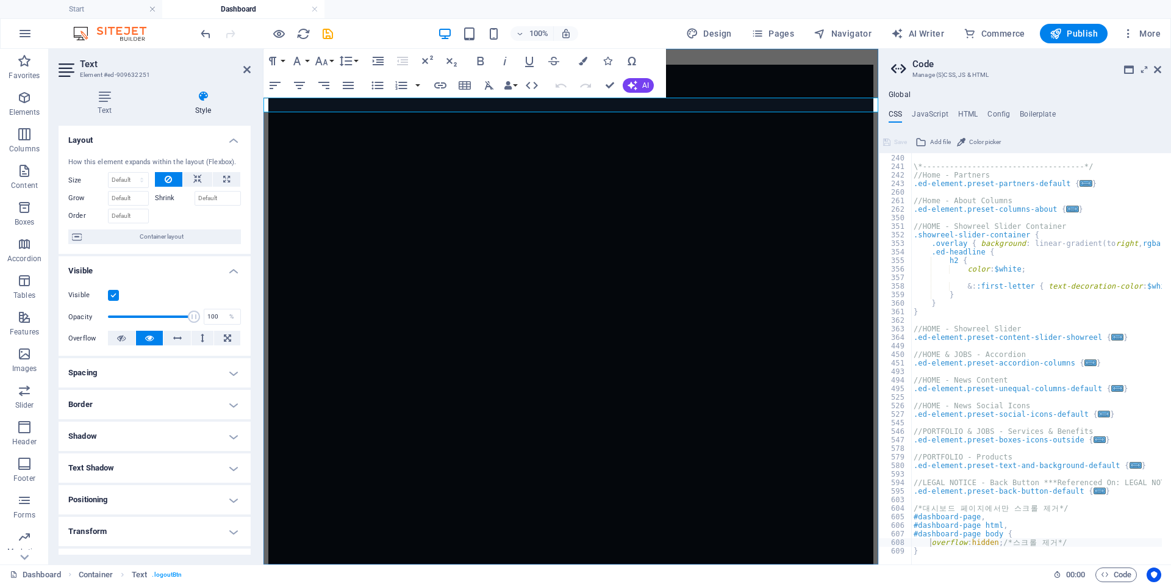
click at [547, 306] on div "SIGN OUT" at bounding box center [570, 323] width 605 height 516
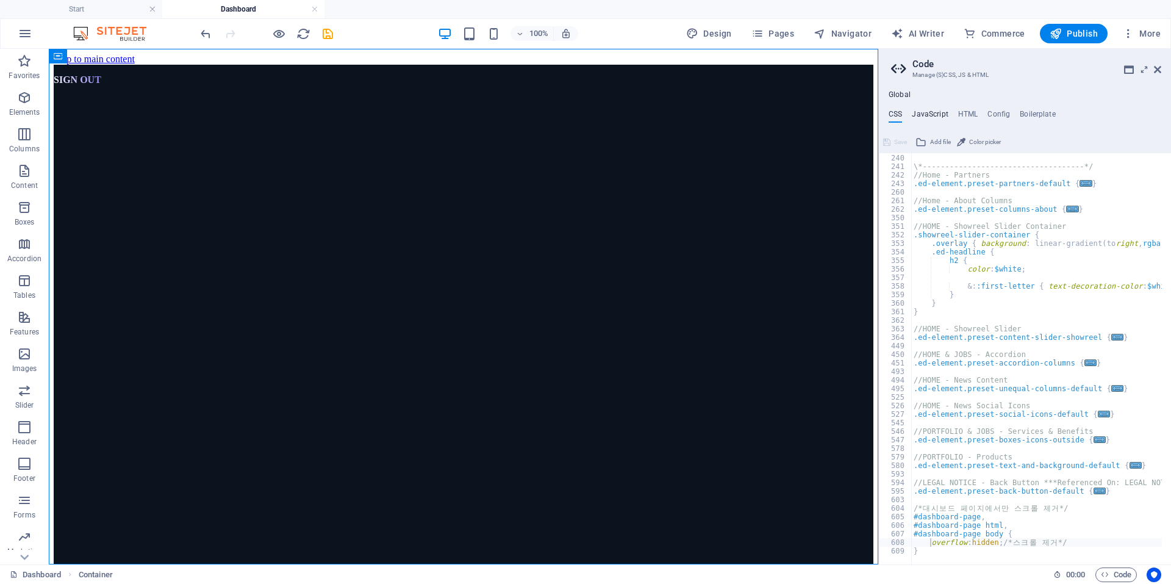
click at [935, 111] on h4 "JavaScript" at bounding box center [930, 116] width 36 height 13
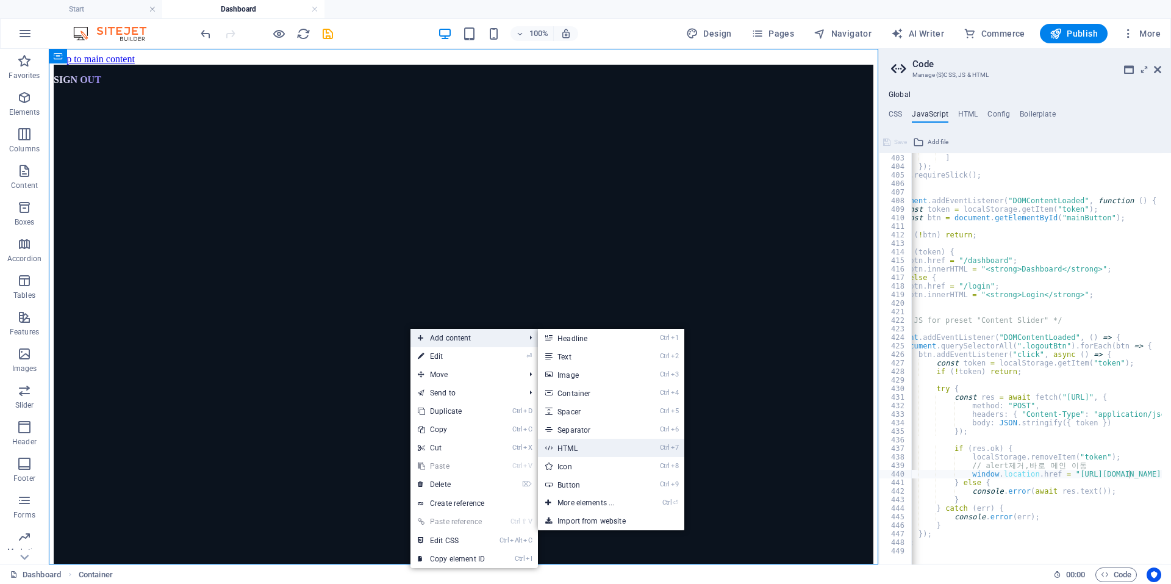
click at [578, 451] on link "Ctrl 7 HTML" at bounding box center [588, 448] width 101 height 18
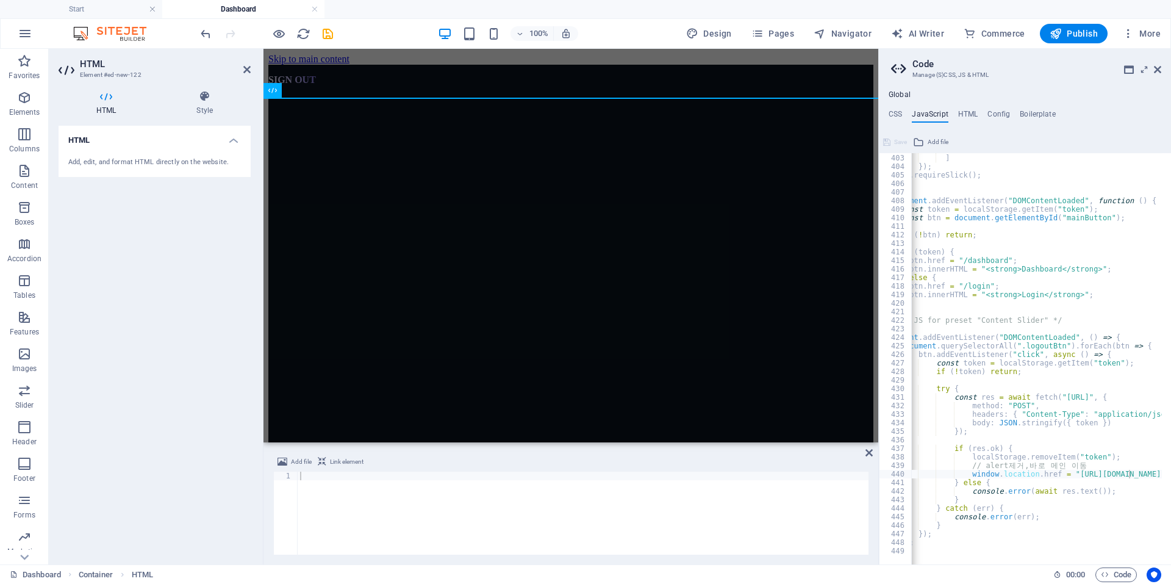
click at [392, 501] on div at bounding box center [583, 522] width 571 height 100
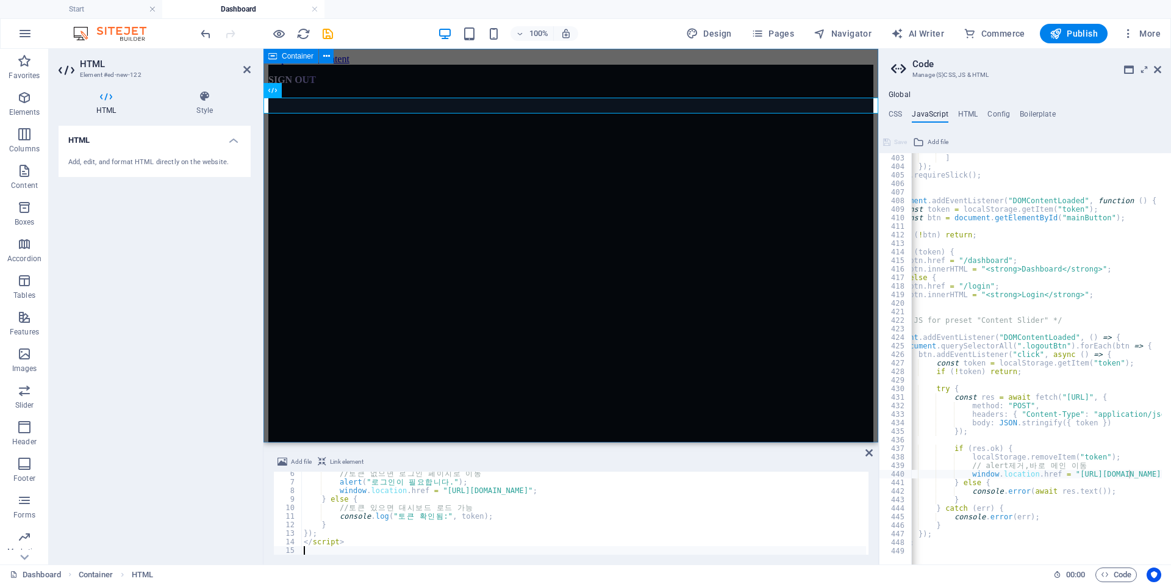
click at [473, 358] on div "SIGN OUT" at bounding box center [570, 261] width 605 height 393
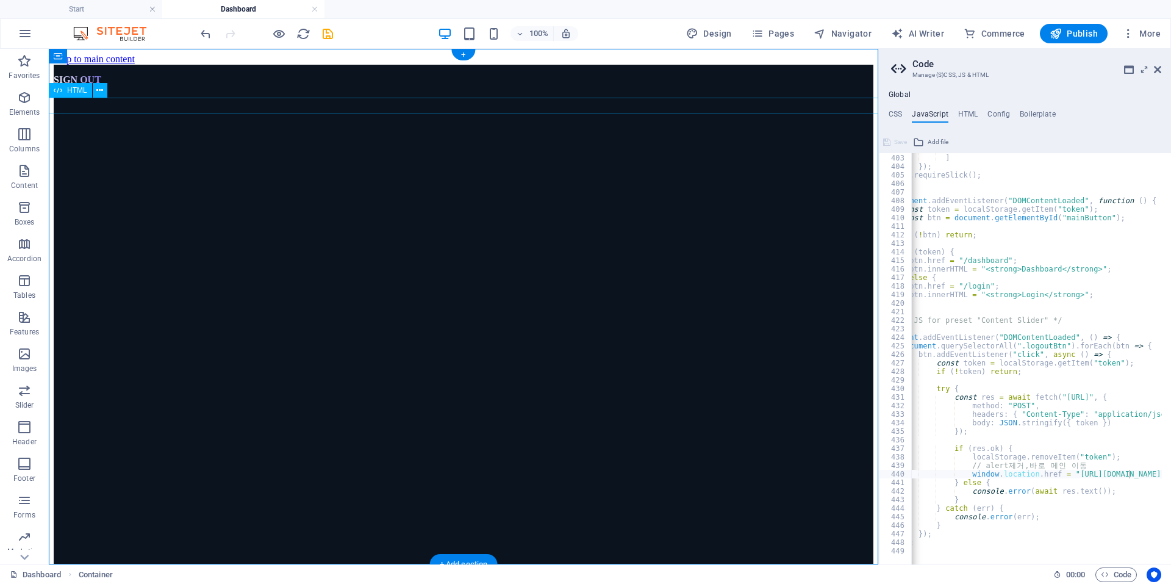
click at [105, 65] on div at bounding box center [464, 65] width 820 height 0
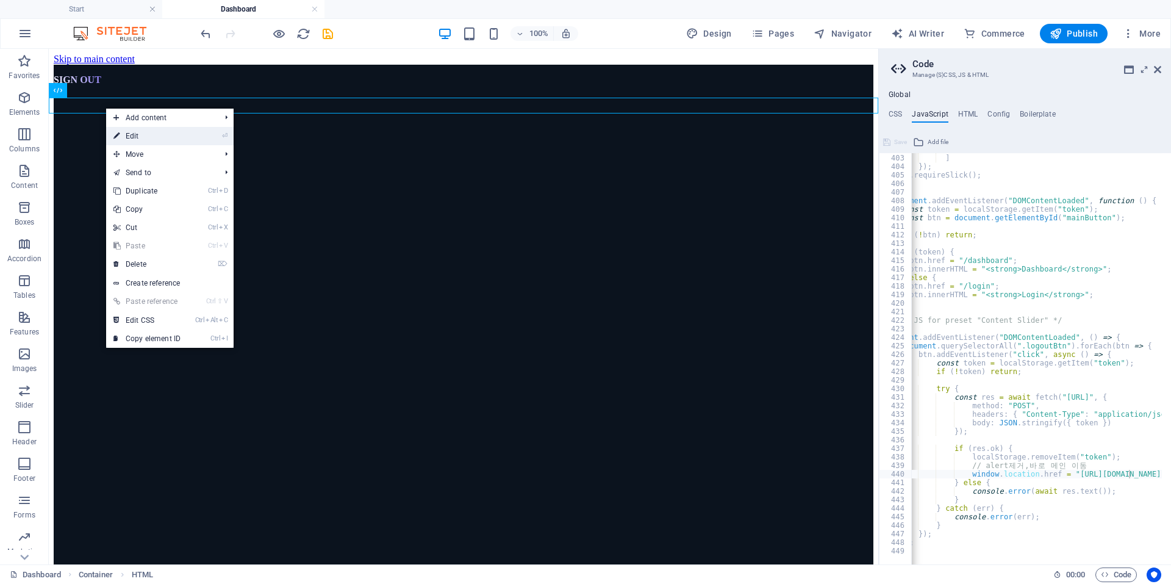
click at [140, 135] on link "⏎ Edit" at bounding box center [147, 136] width 82 height 18
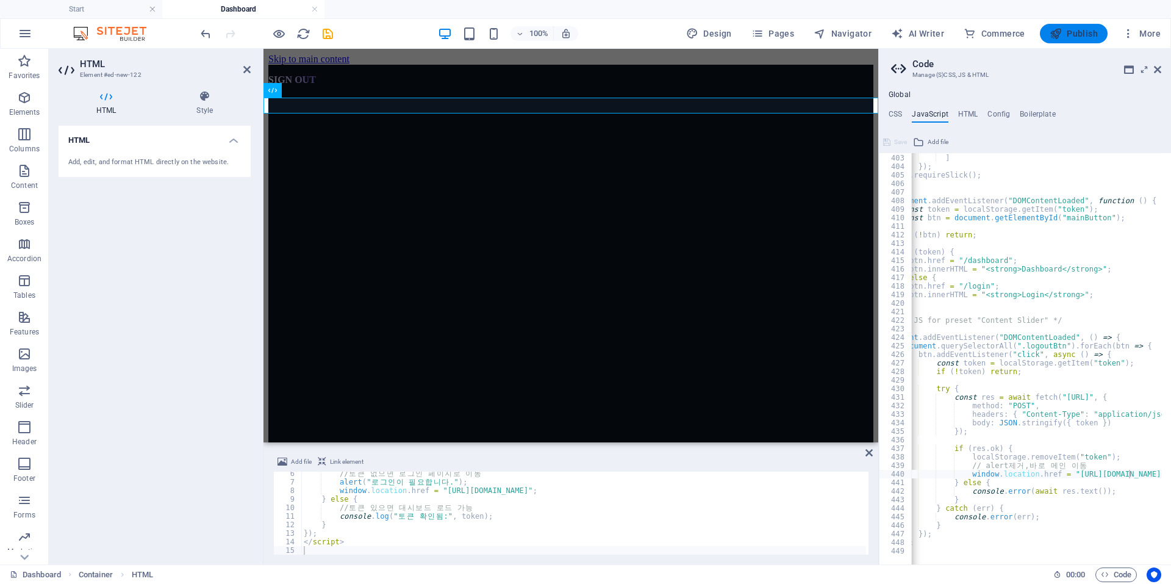
click at [1096, 29] on span "Publish" at bounding box center [1074, 33] width 48 height 12
